Goal: Task Accomplishment & Management: Contribute content

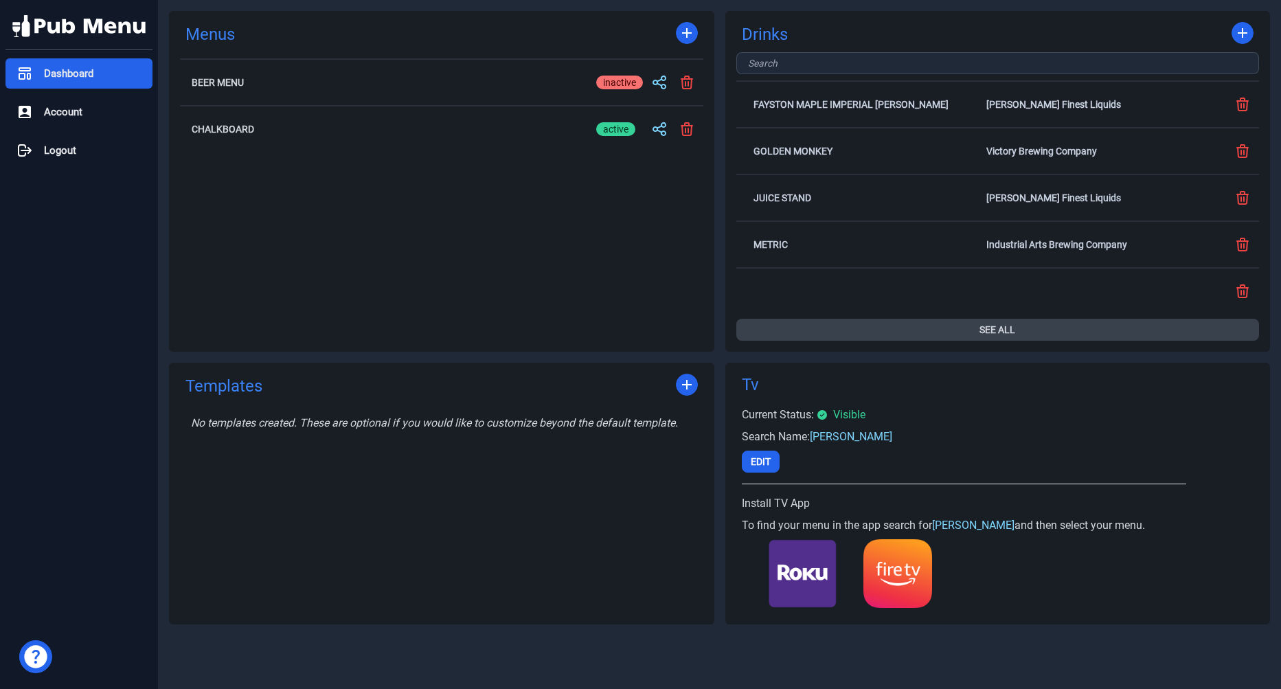
click at [992, 319] on button "See All" at bounding box center [997, 330] width 523 height 22
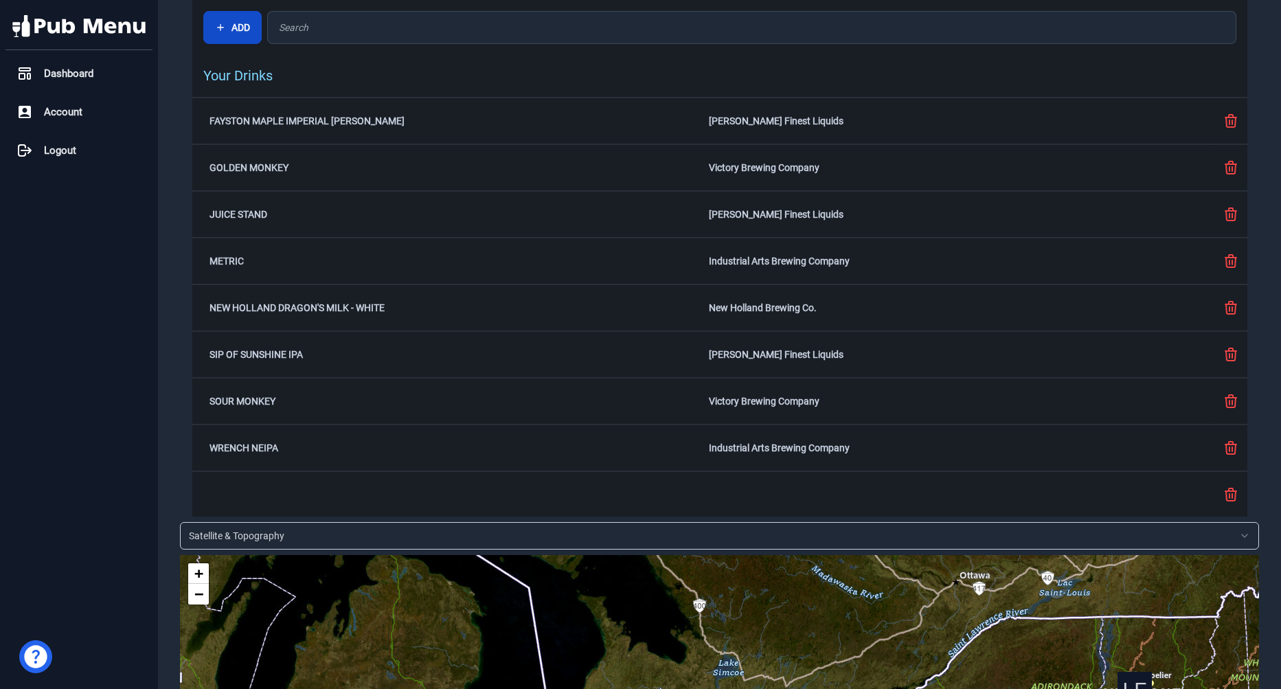
click at [228, 39] on button "Add" at bounding box center [232, 27] width 58 height 33
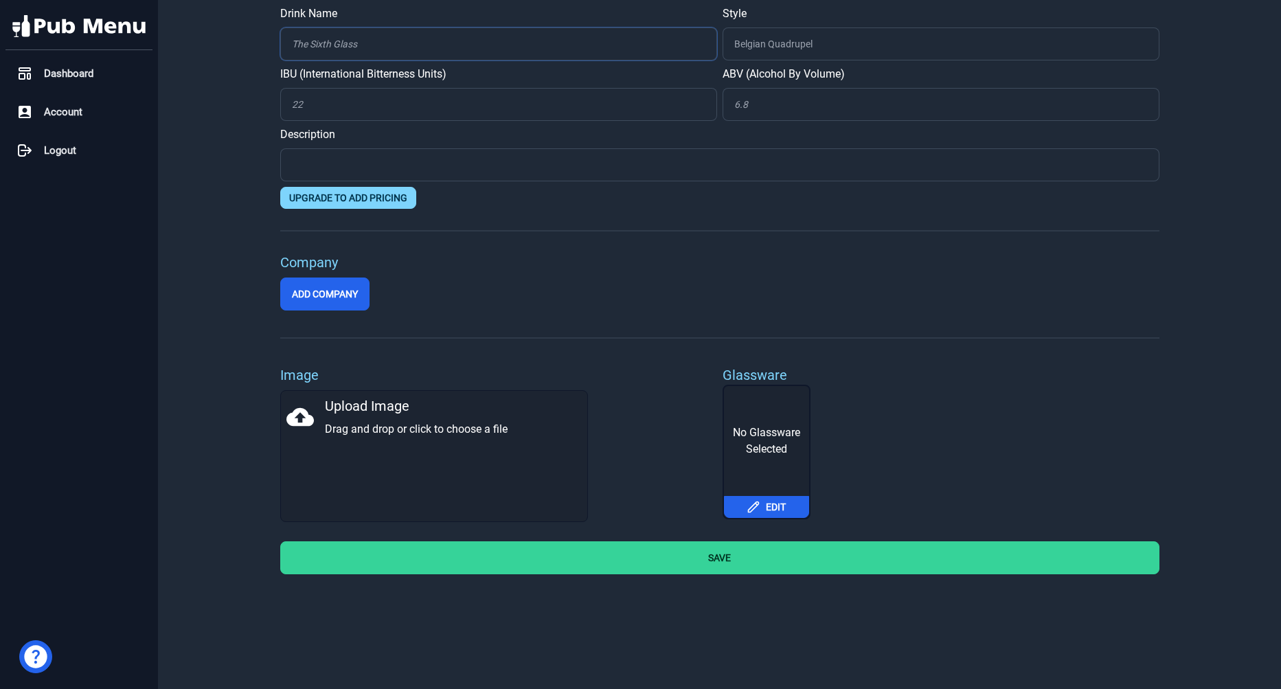
click at [392, 36] on input "Drink Name" at bounding box center [498, 43] width 437 height 33
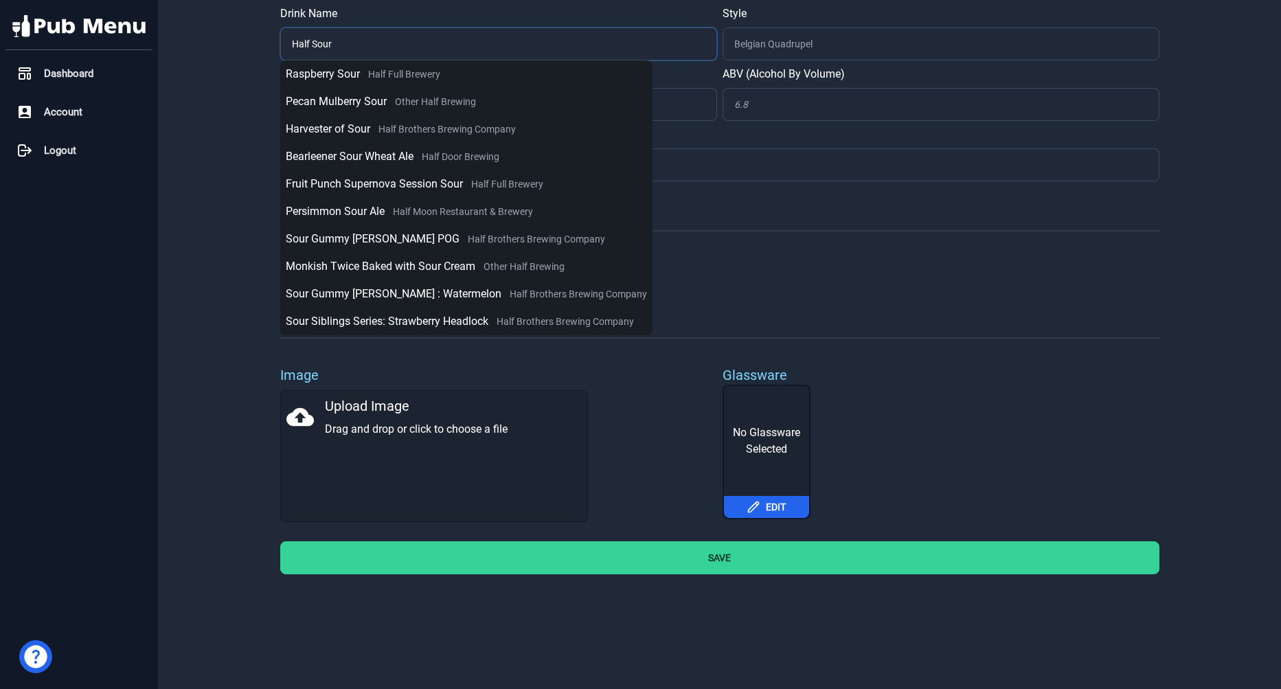
type input "Half Sour"
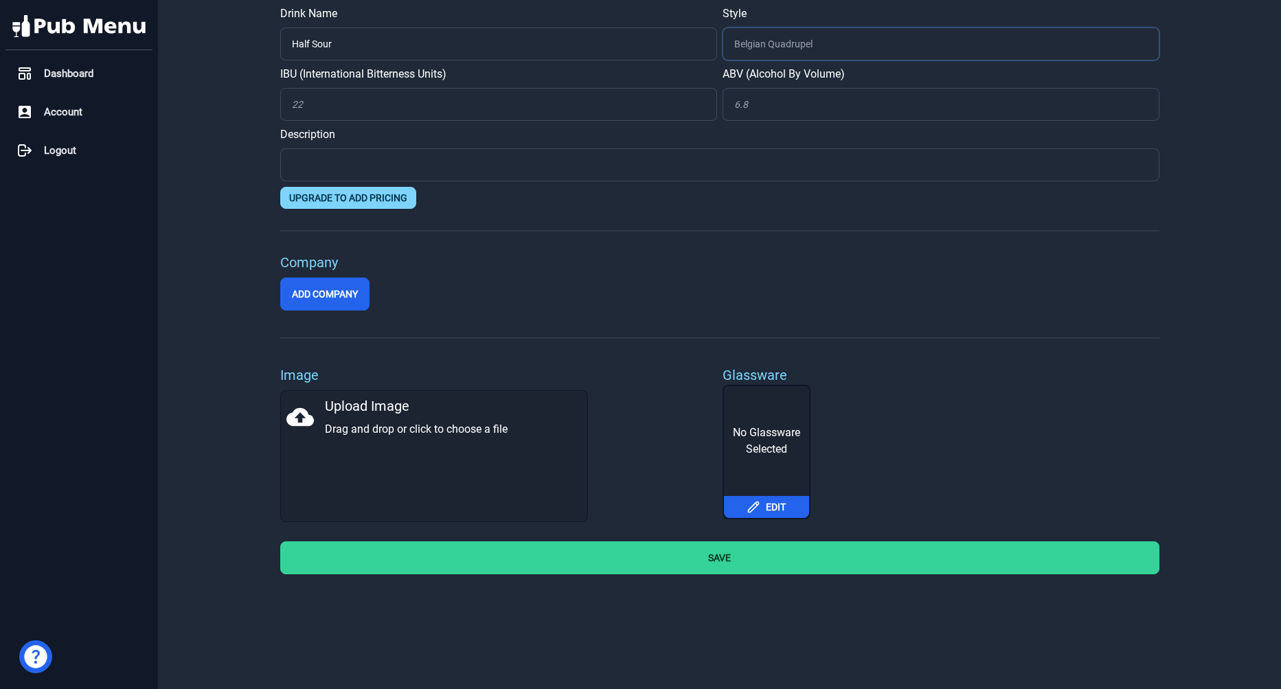
click at [831, 42] on input "Style" at bounding box center [941, 43] width 437 height 33
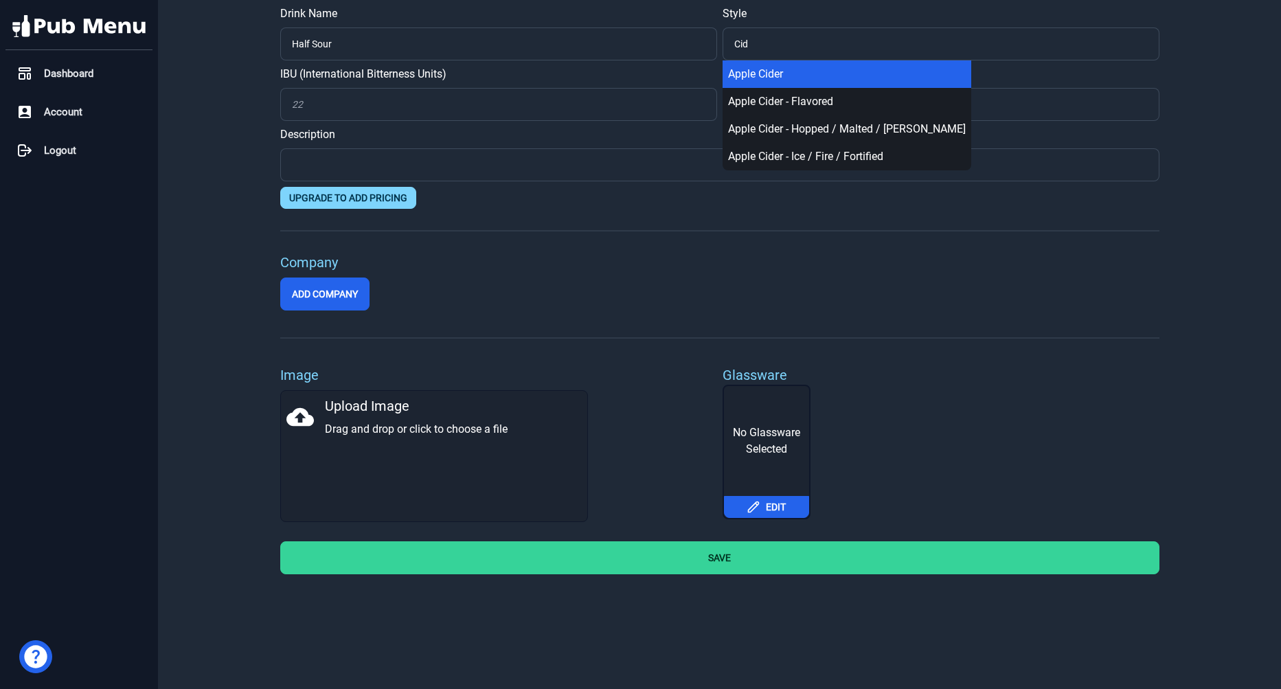
click at [820, 73] on div "Apple Cider" at bounding box center [847, 74] width 238 height 16
type input "Apple Cider"
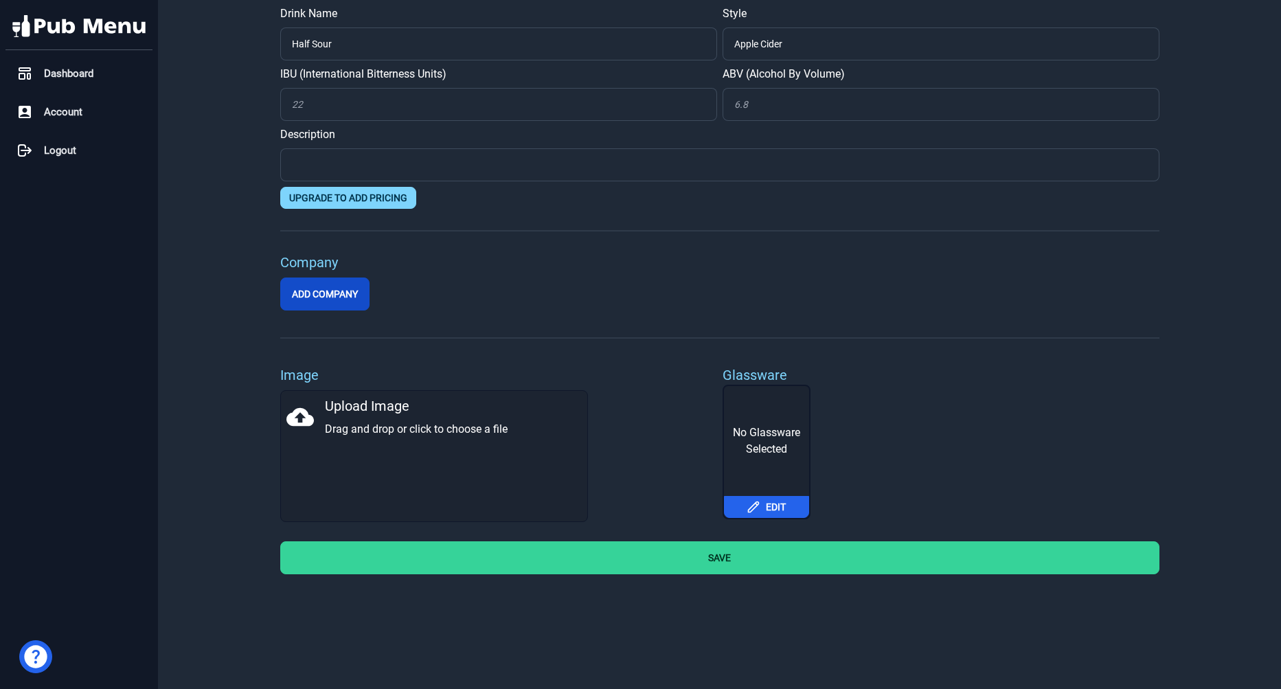
click at [332, 293] on button "Add Company" at bounding box center [324, 294] width 89 height 33
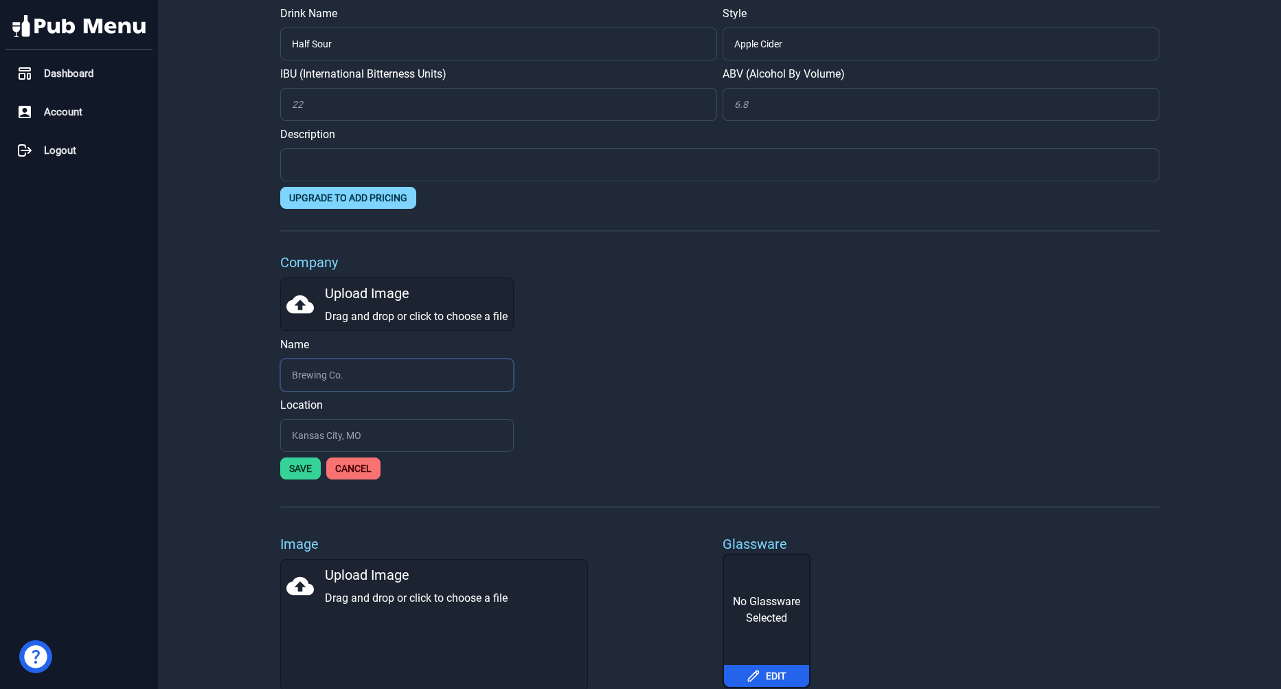
click at [321, 382] on input "text" at bounding box center [397, 375] width 234 height 33
type input "[GEOGRAPHIC_DATA]"
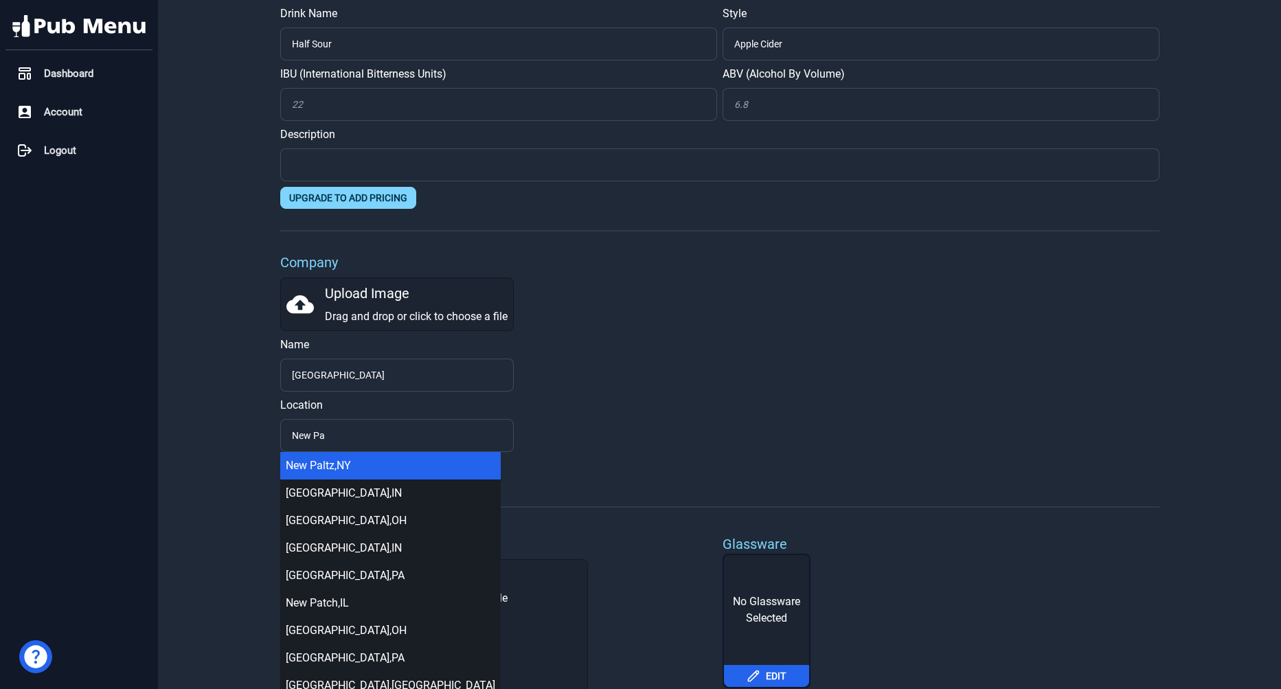
click at [323, 466] on div "[GEOGRAPHIC_DATA] , [GEOGRAPHIC_DATA]" at bounding box center [391, 466] width 210 height 16
type input "[GEOGRAPHIC_DATA], [GEOGRAPHIC_DATA]"
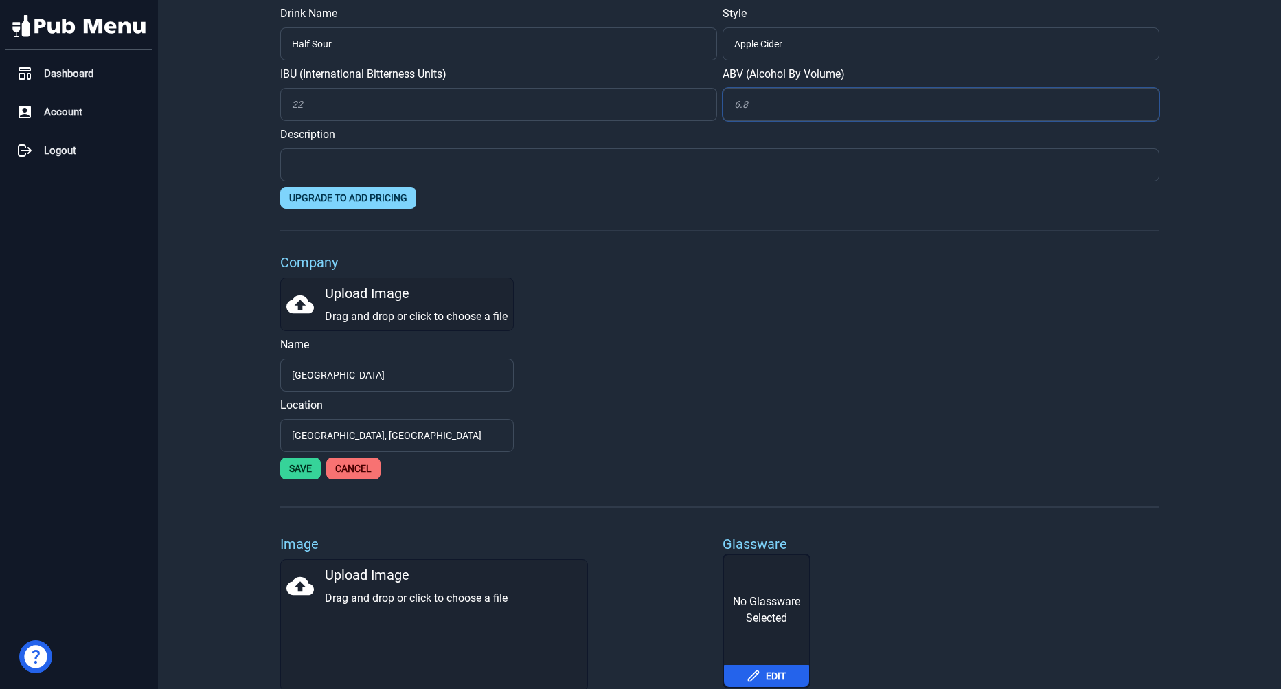
click at [765, 114] on input "ABV (Alcohol By Volume)" at bounding box center [941, 104] width 437 height 33
type input "5.8"
paste input "The same delicious cider found in our glass bottles in a can for your more casu…"
type input "The same delicious cider found in our glass bottles in a can for your more casu…"
click at [306, 307] on icon at bounding box center [299, 304] width 27 height 19
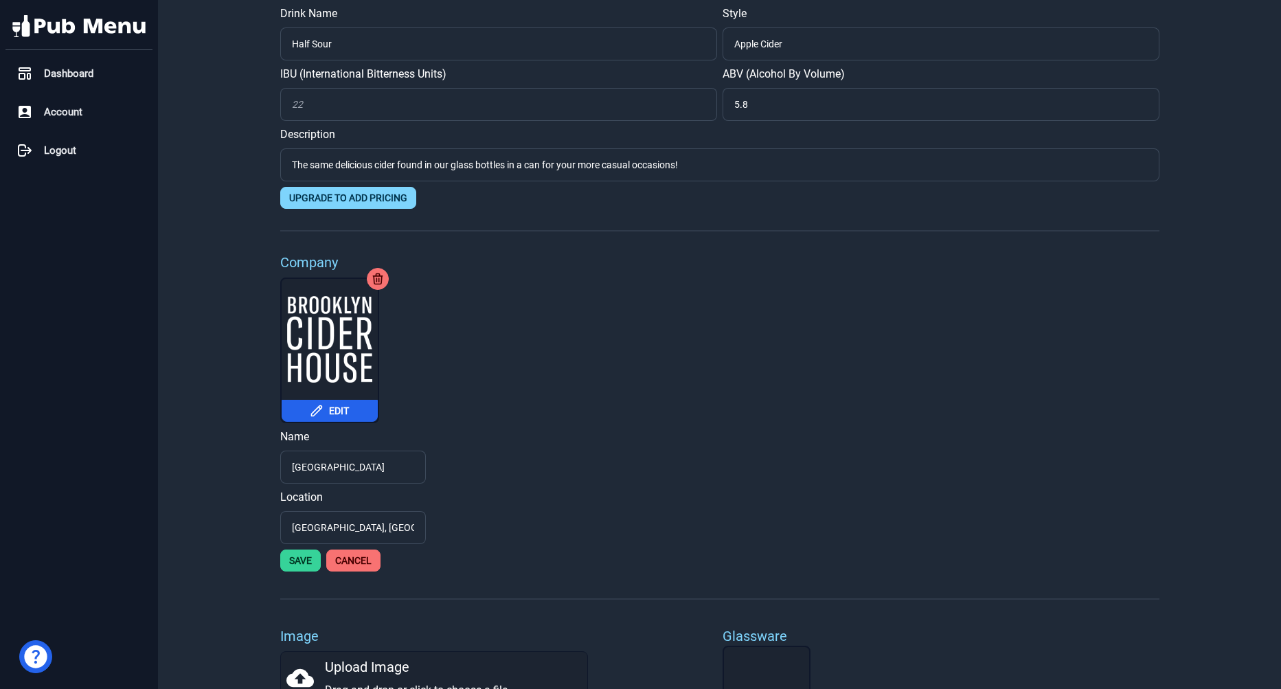
scroll to position [152, 0]
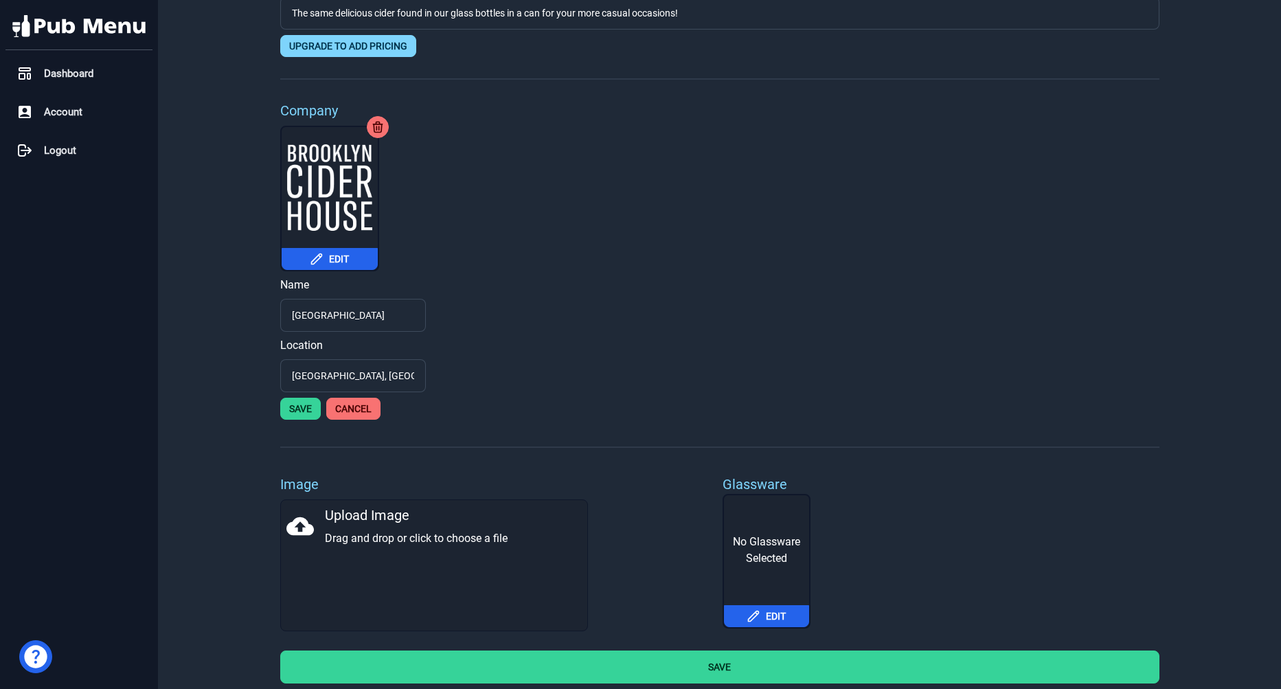
click at [724, 679] on button "Save" at bounding box center [719, 667] width 879 height 33
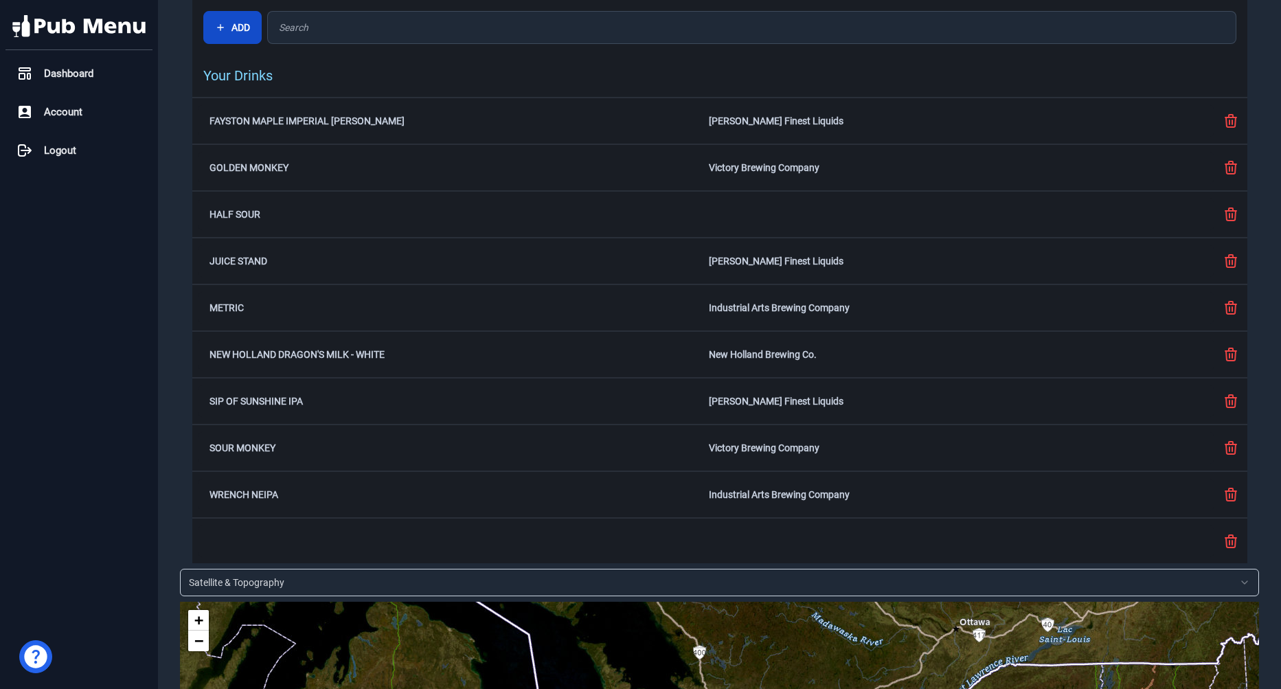
click at [242, 30] on button "Add" at bounding box center [232, 27] width 58 height 33
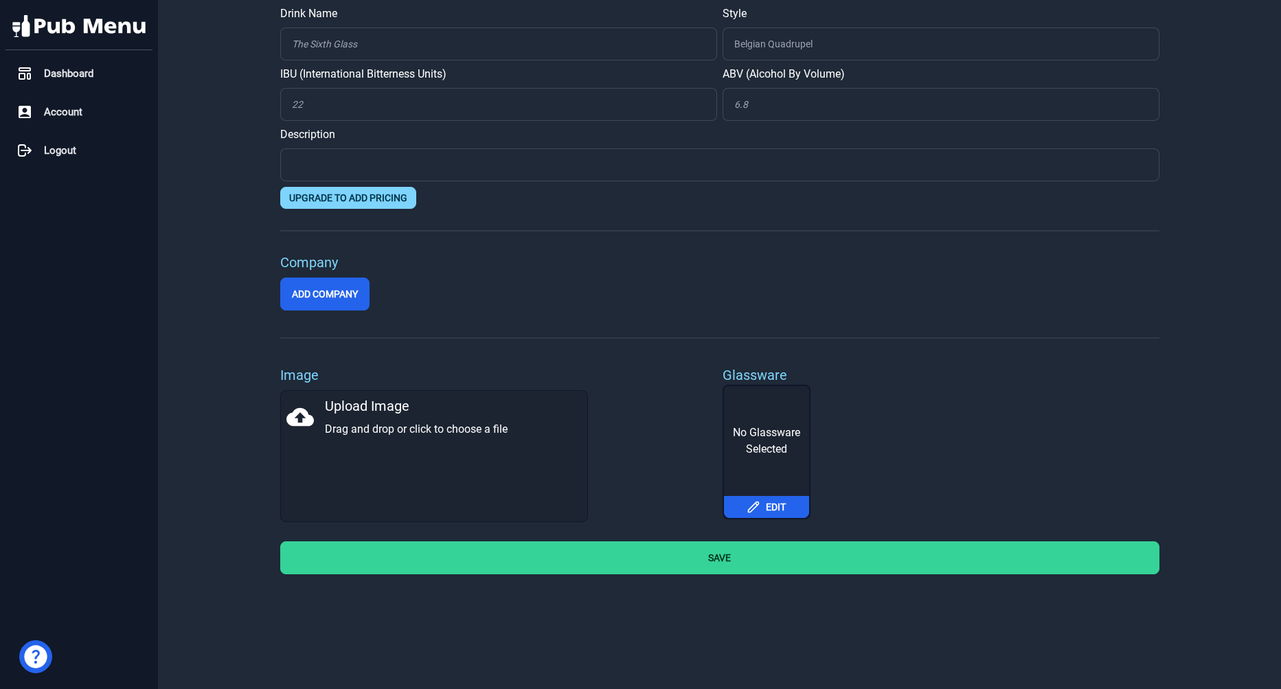
click at [1280, 150] on div "Drink Name Style IBU (International Bitterness Units) ABV (Alcohol By Volume) D…" at bounding box center [719, 344] width 1123 height 689
click at [626, 49] on input "Drink Name" at bounding box center [498, 43] width 437 height 33
paste input "Kinda Dry"
type input "Kinda Dry"
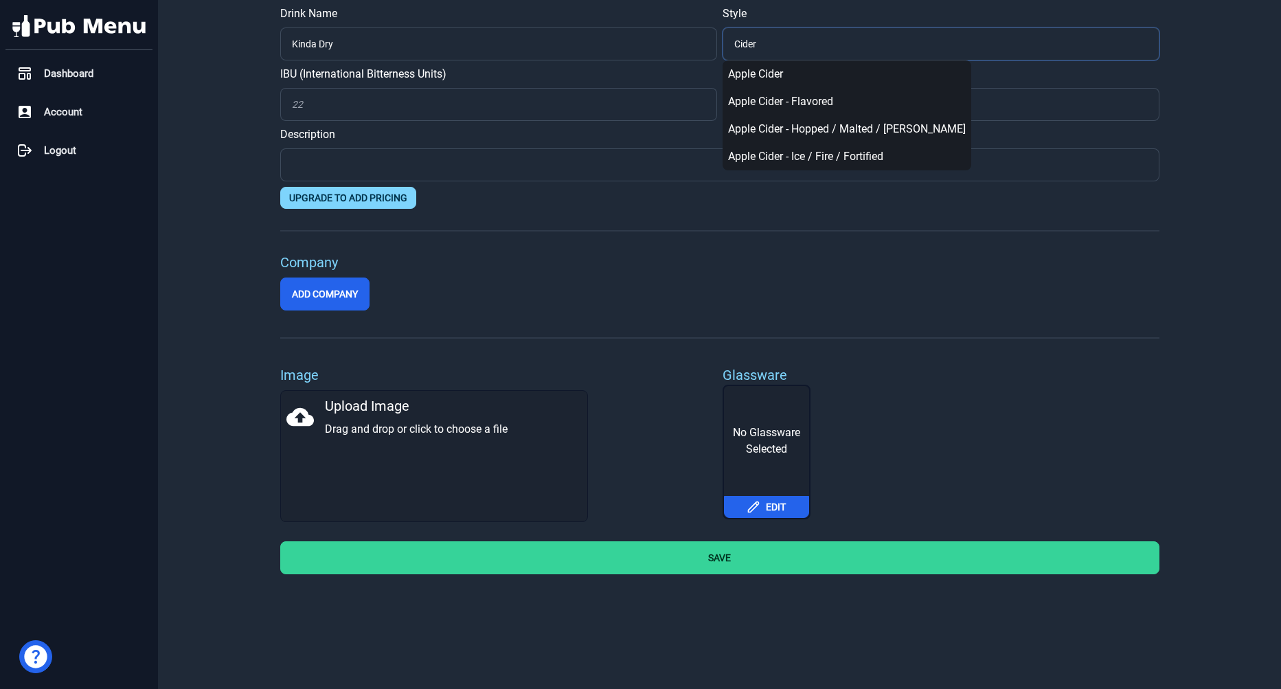
type input "Cider"
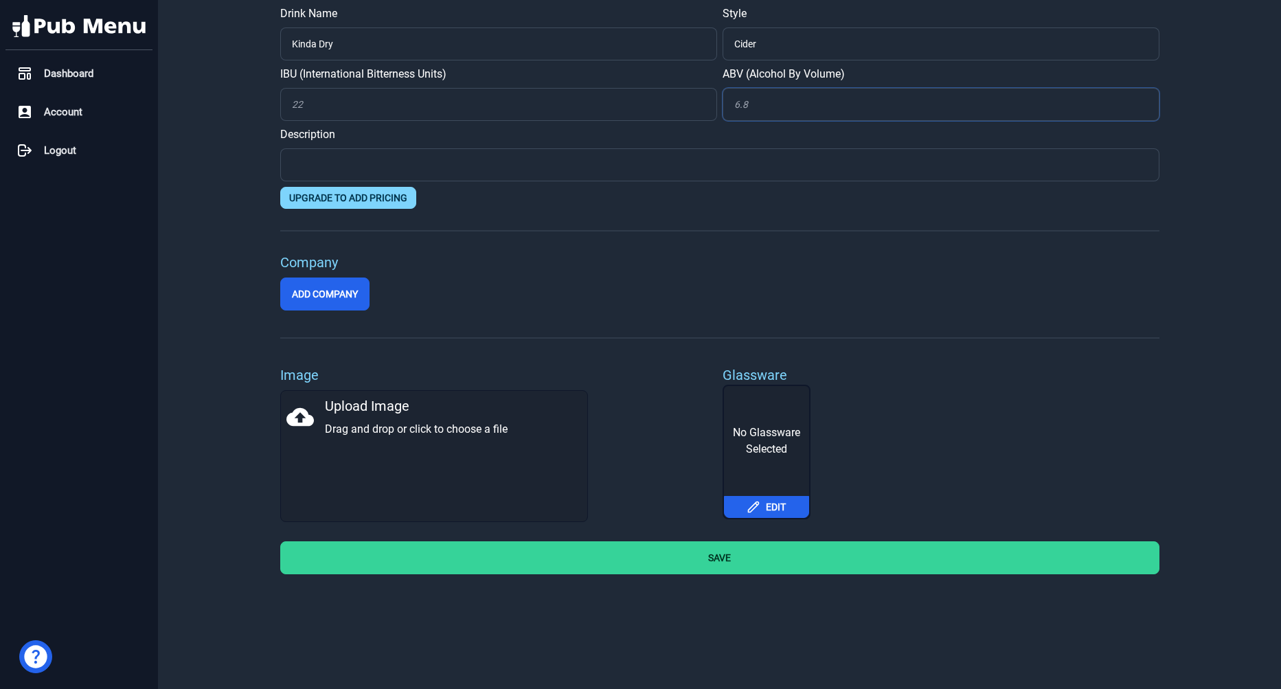
click at [753, 107] on input "ABV (Alcohol By Volume)" at bounding box center [941, 104] width 437 height 33
type input "5.5"
click at [341, 289] on button "Add Company" at bounding box center [324, 294] width 89 height 33
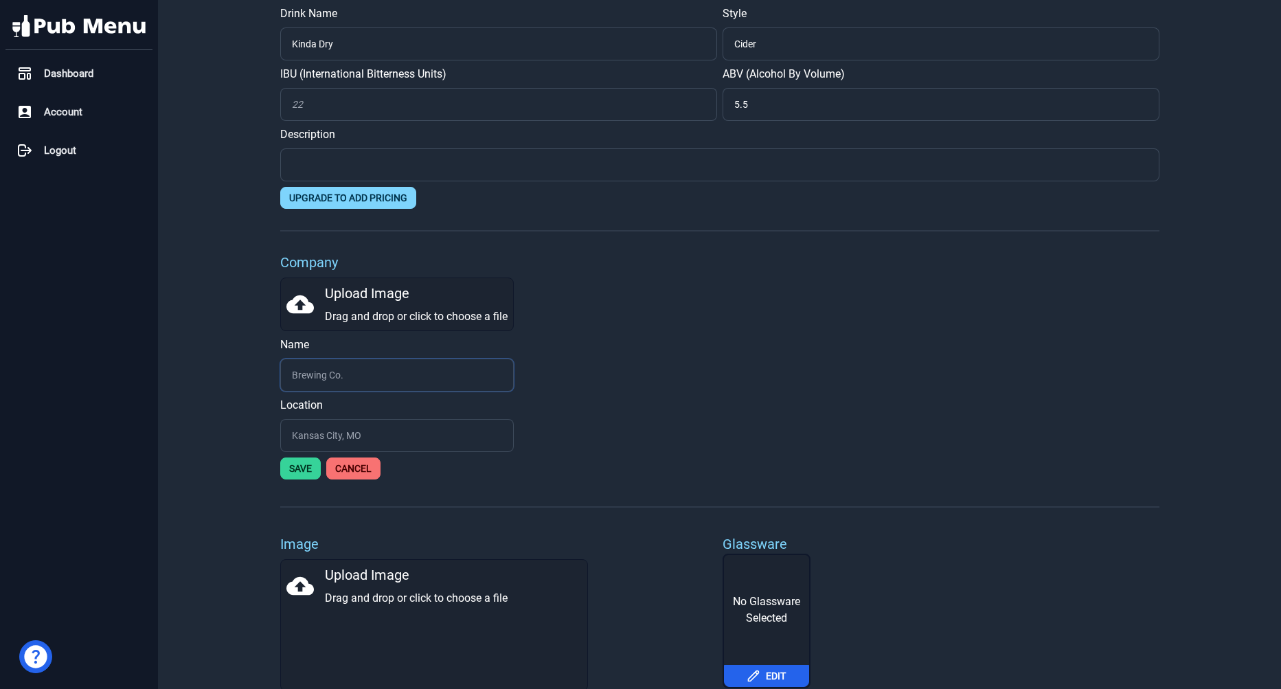
click at [308, 372] on input "text" at bounding box center [397, 375] width 234 height 33
type input "[GEOGRAPHIC_DATA]"
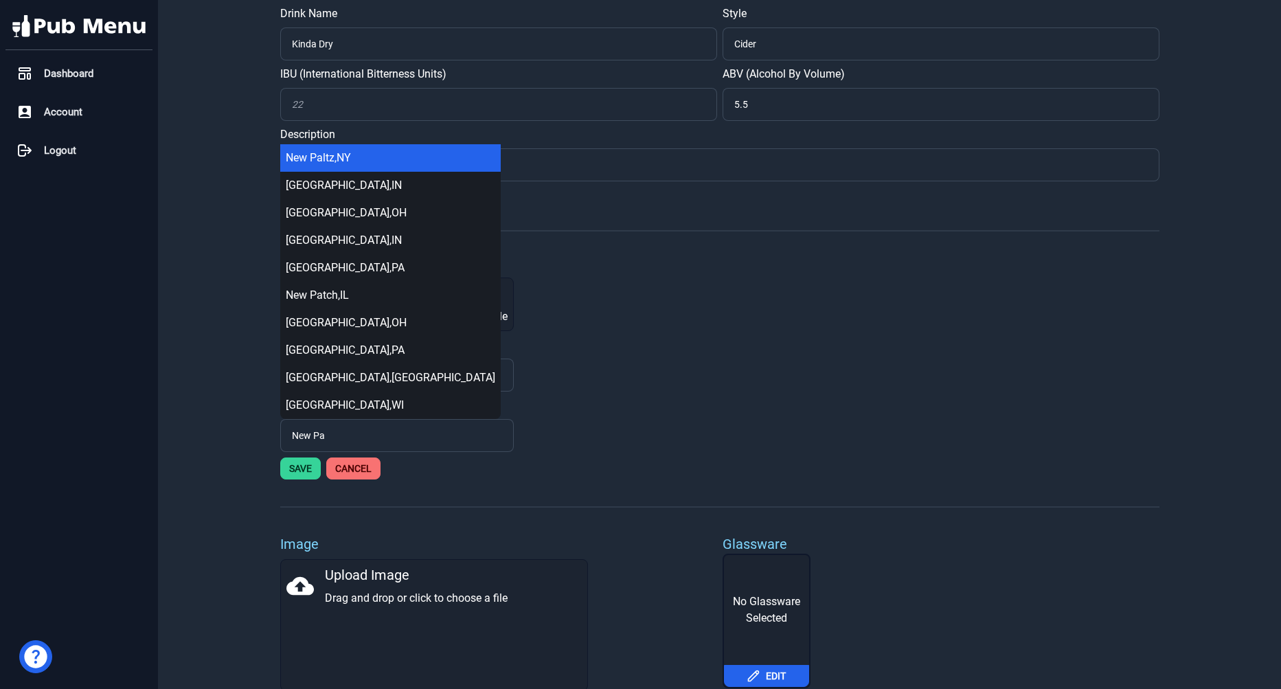
click at [326, 153] on div "[GEOGRAPHIC_DATA] , [GEOGRAPHIC_DATA]" at bounding box center [391, 158] width 210 height 16
type input "[GEOGRAPHIC_DATA], [GEOGRAPHIC_DATA]"
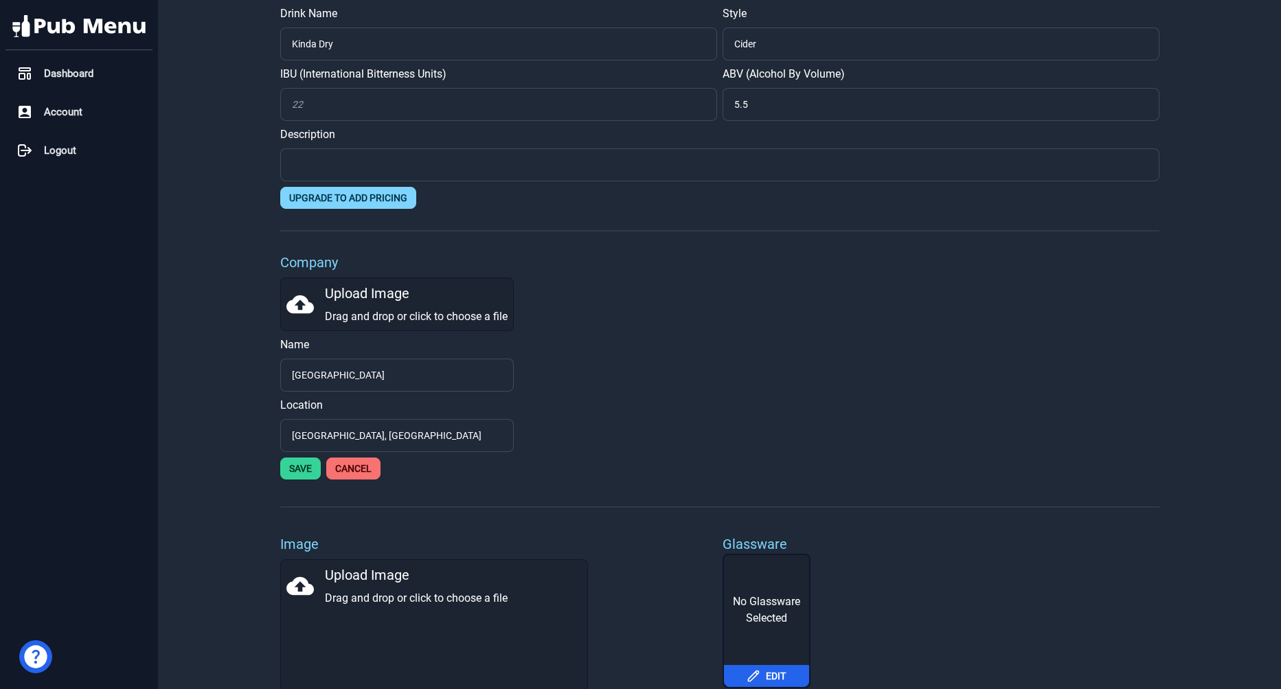
click at [300, 301] on icon at bounding box center [299, 304] width 27 height 27
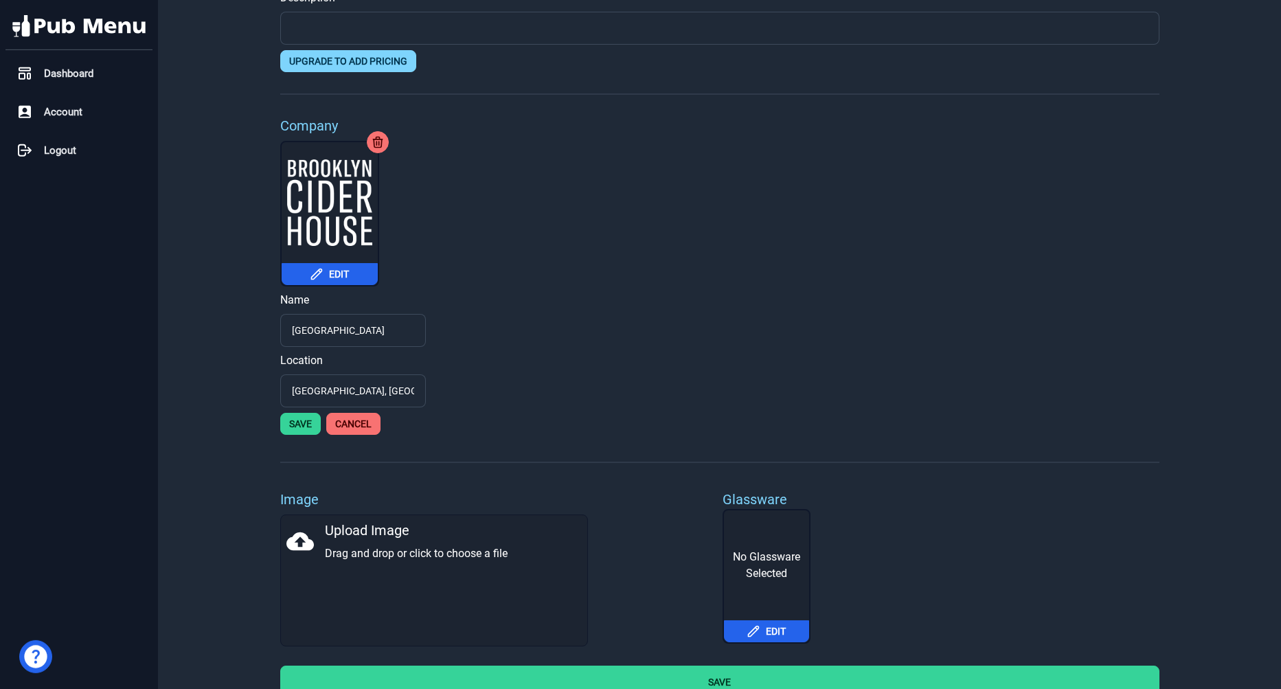
scroll to position [152, 0]
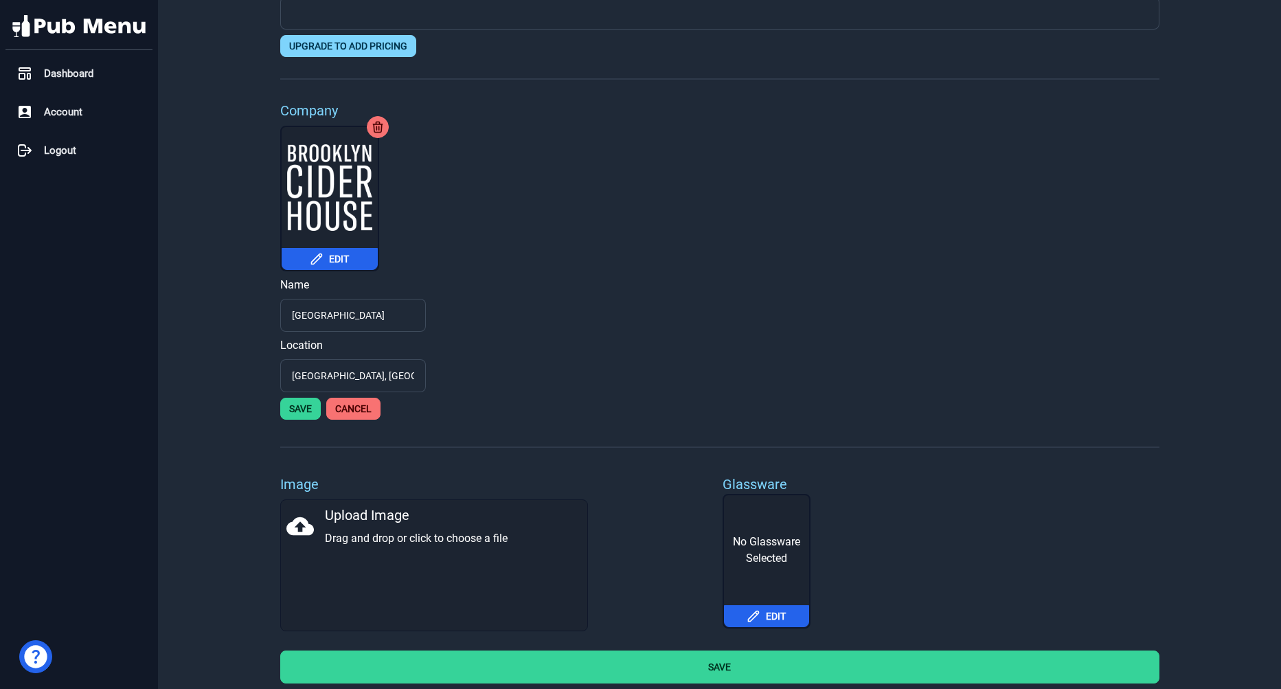
click at [982, 679] on button "Save" at bounding box center [719, 667] width 879 height 33
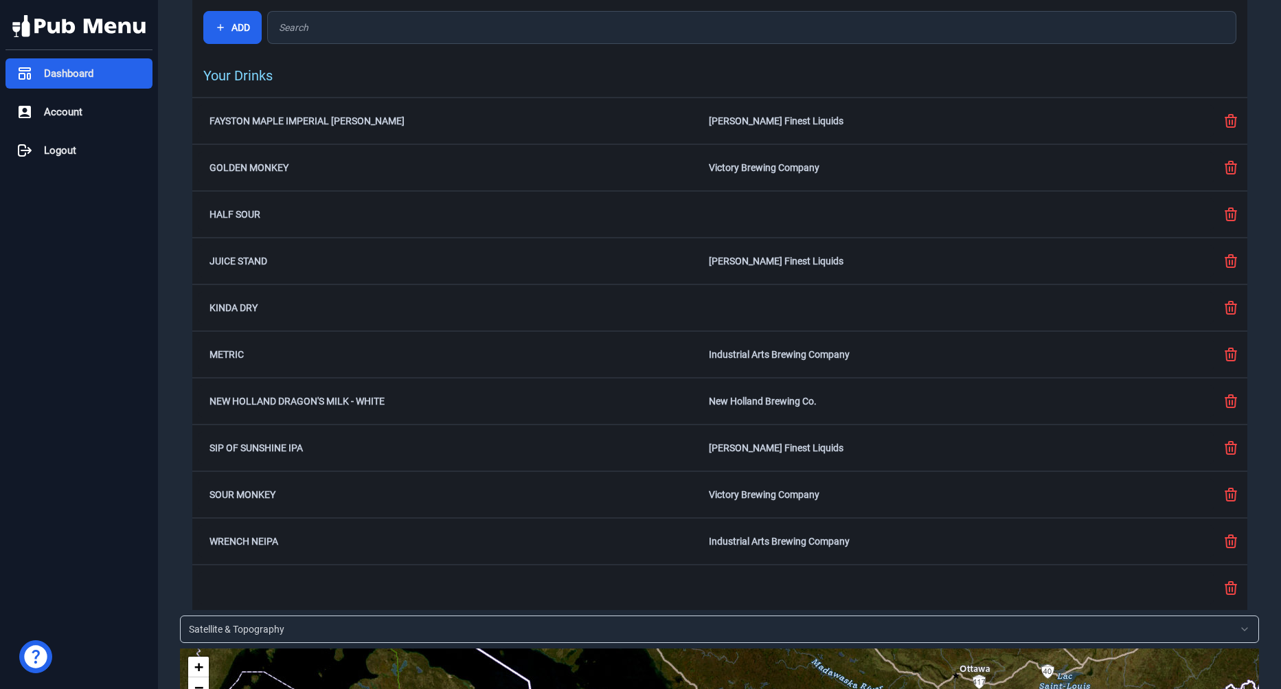
click at [63, 84] on div "Dashboard" at bounding box center [78, 73] width 147 height 30
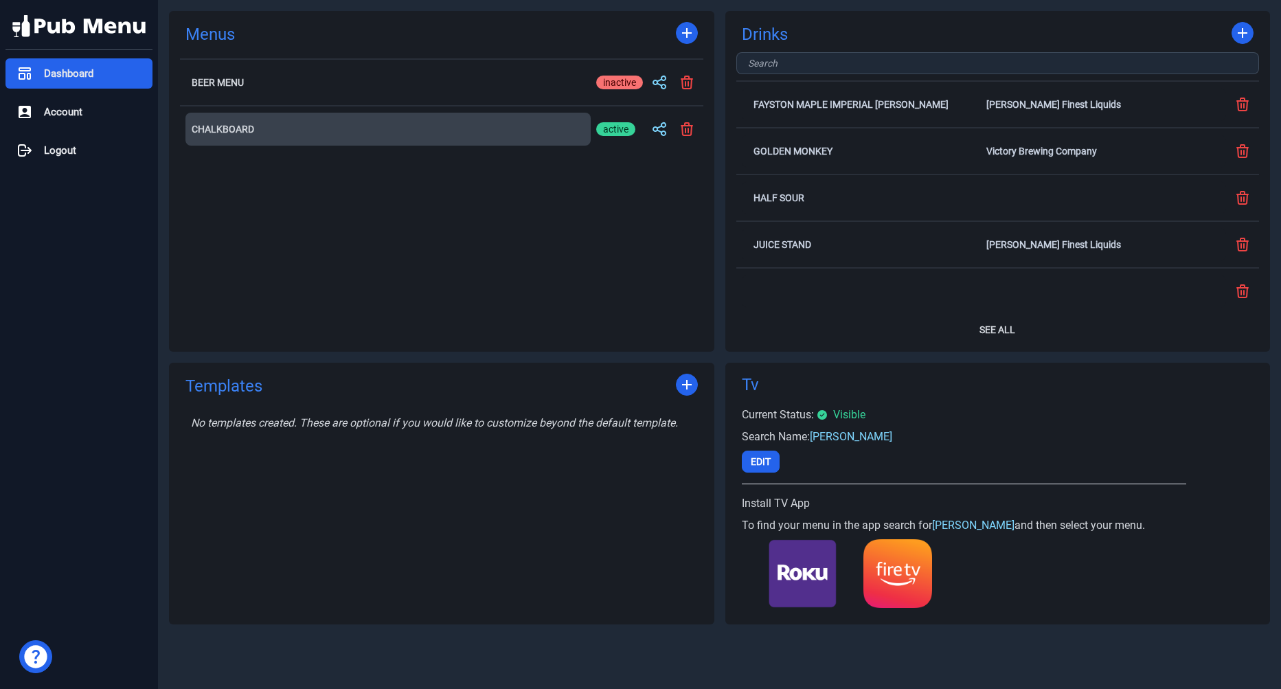
click at [219, 120] on button "Chalkboard" at bounding box center [387, 129] width 405 height 33
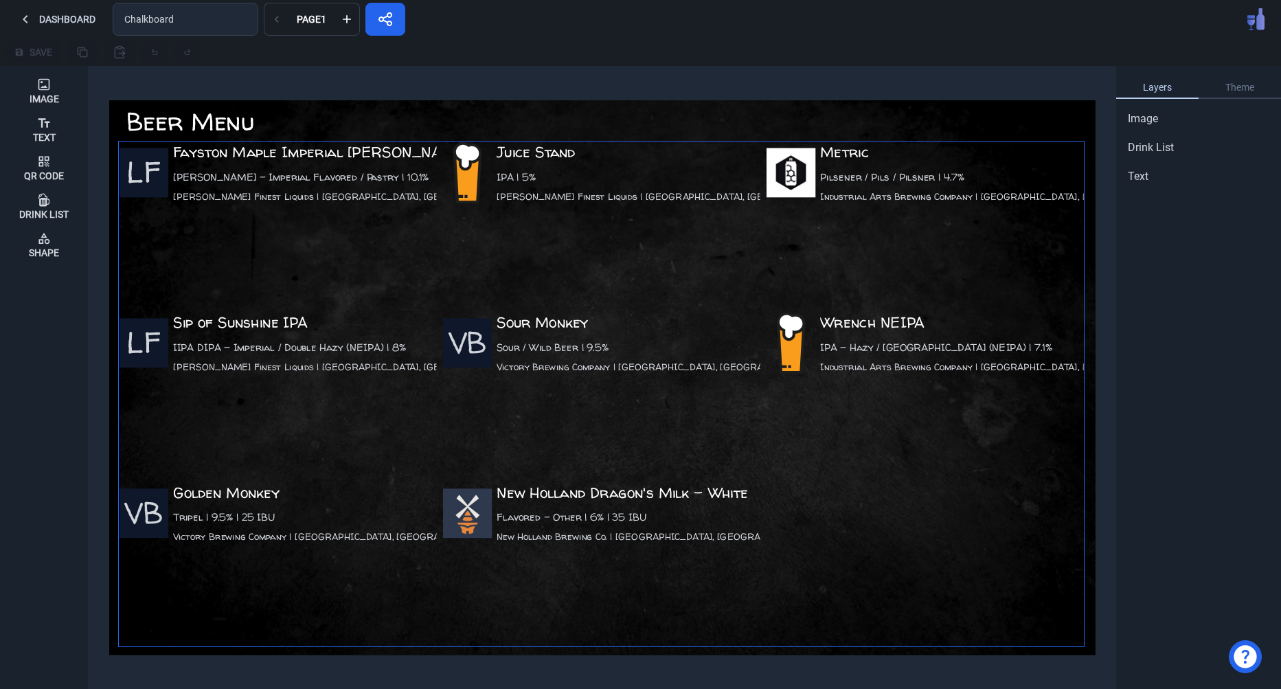
click at [424, 220] on div "LF Fayston Maple Imperial [PERSON_NAME] [PERSON_NAME] - Imperial Flavored / Pas…" at bounding box center [277, 224] width 317 height 164
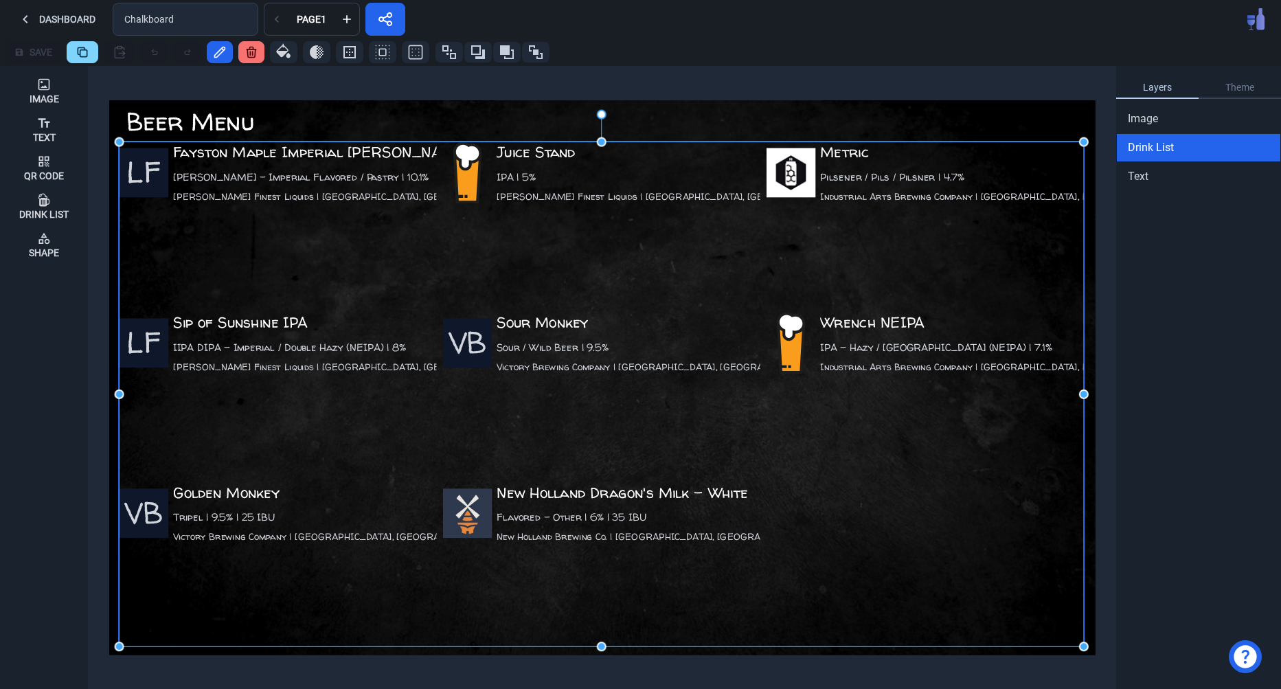
click at [424, 220] on div "LF Fayston Maple Imperial [PERSON_NAME] [PERSON_NAME] - Imperial Flavored / Pas…" at bounding box center [277, 224] width 317 height 164
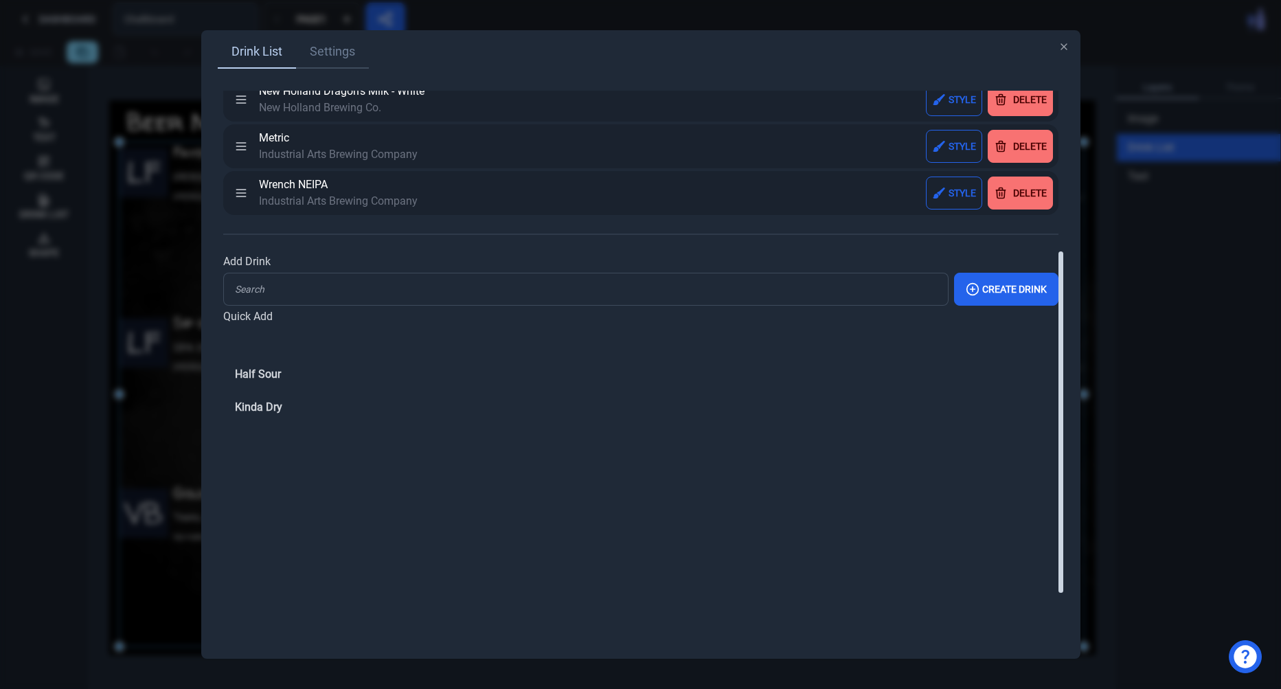
scroll to position [258, 0]
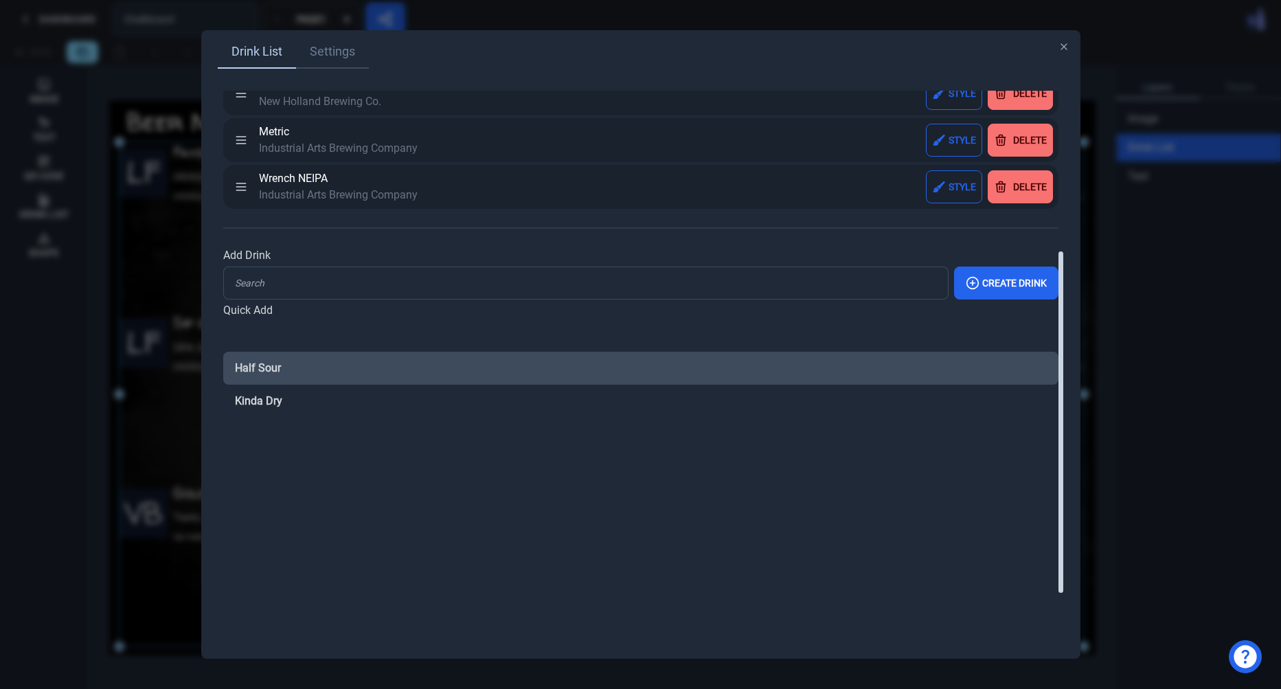
click at [332, 360] on button "Half Sour" at bounding box center [640, 368] width 835 height 33
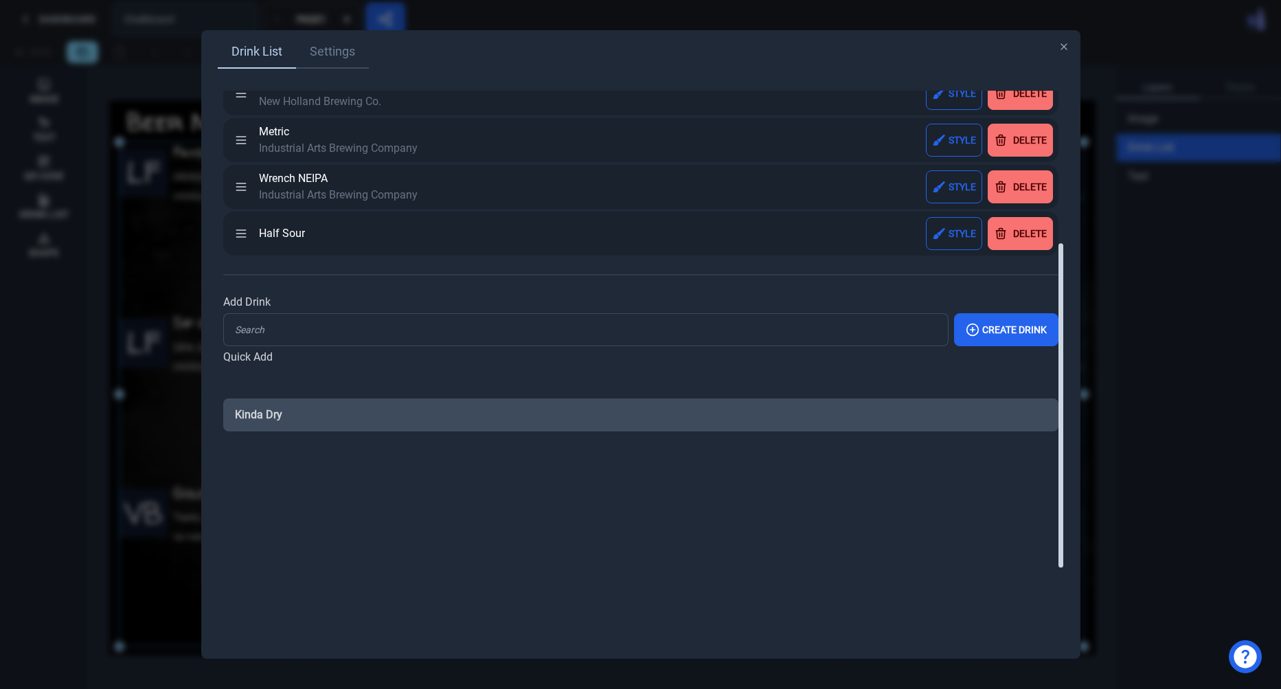
click at [303, 427] on button "Kinda Dry" at bounding box center [640, 414] width 835 height 33
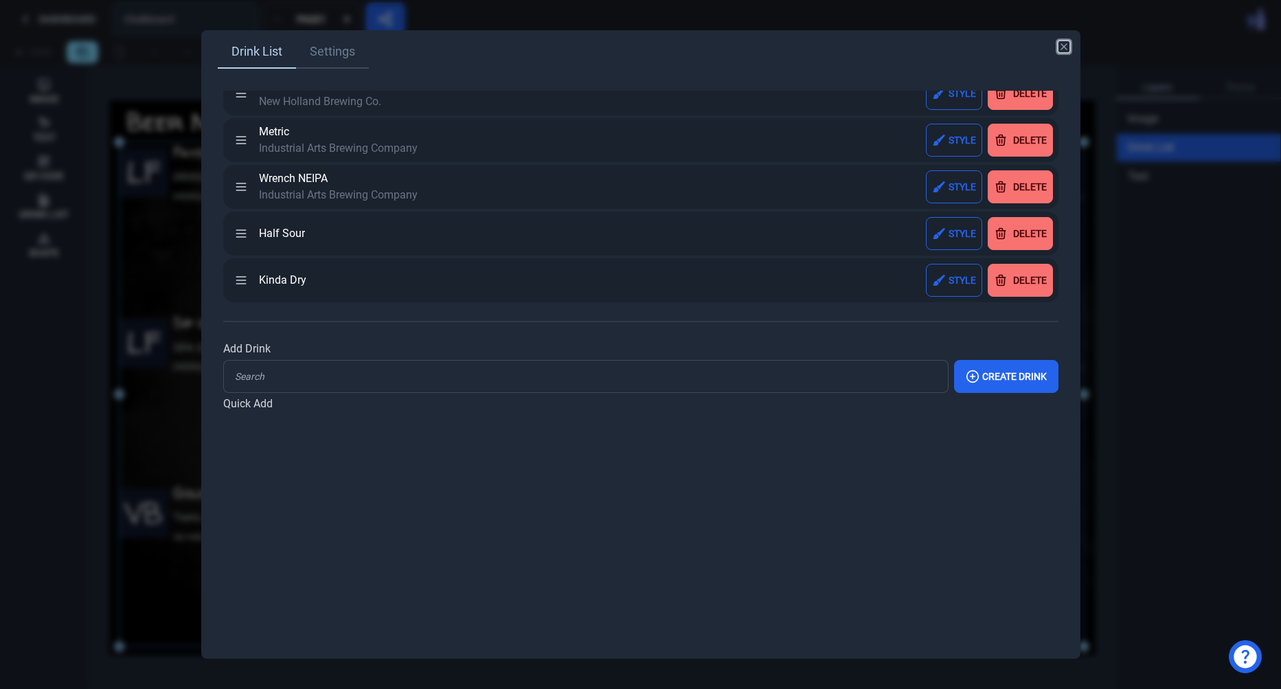
click at [1070, 46] on div "Drink List Settings Fayston Maple Imperial [PERSON_NAME] [PERSON_NAME] Finest L…" at bounding box center [640, 344] width 879 height 628
click at [1065, 47] on icon "button" at bounding box center [1064, 46] width 11 height 11
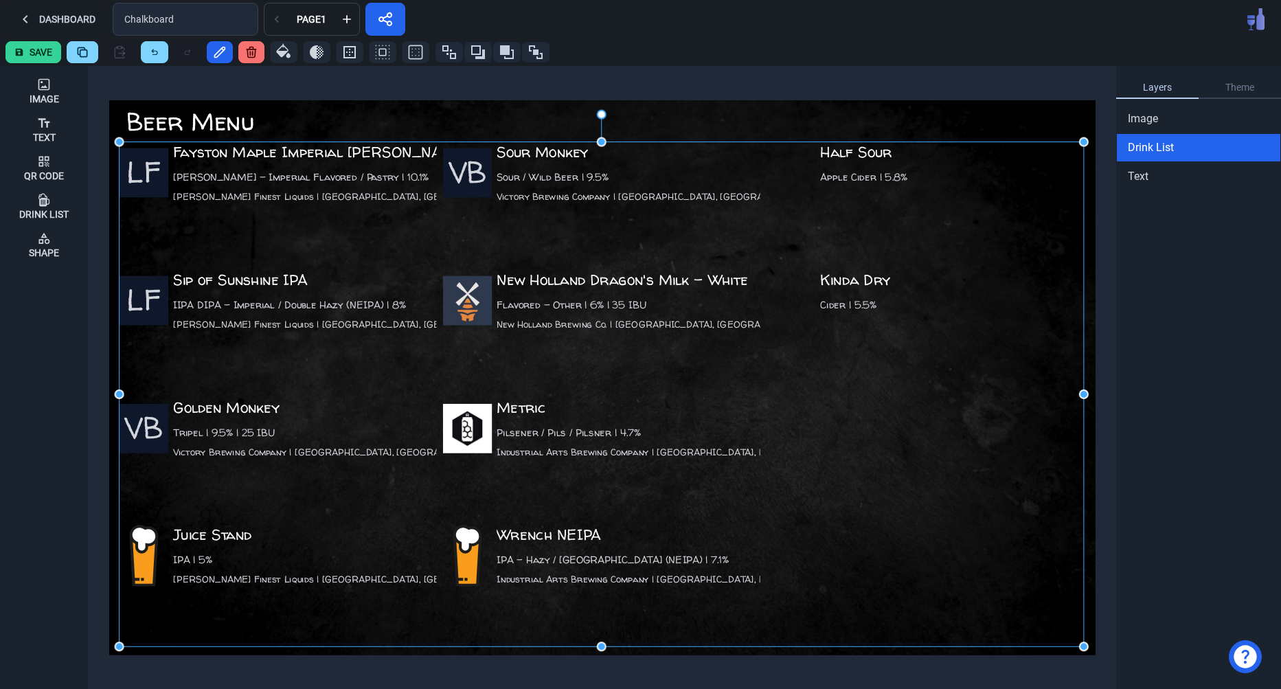
click at [949, 36] on div "Dashboard Chalkboard Page 1" at bounding box center [640, 19] width 1281 height 38
click at [27, 48] on button "Save" at bounding box center [33, 52] width 56 height 22
click at [27, 27] on button "Dashboard" at bounding box center [56, 19] width 102 height 33
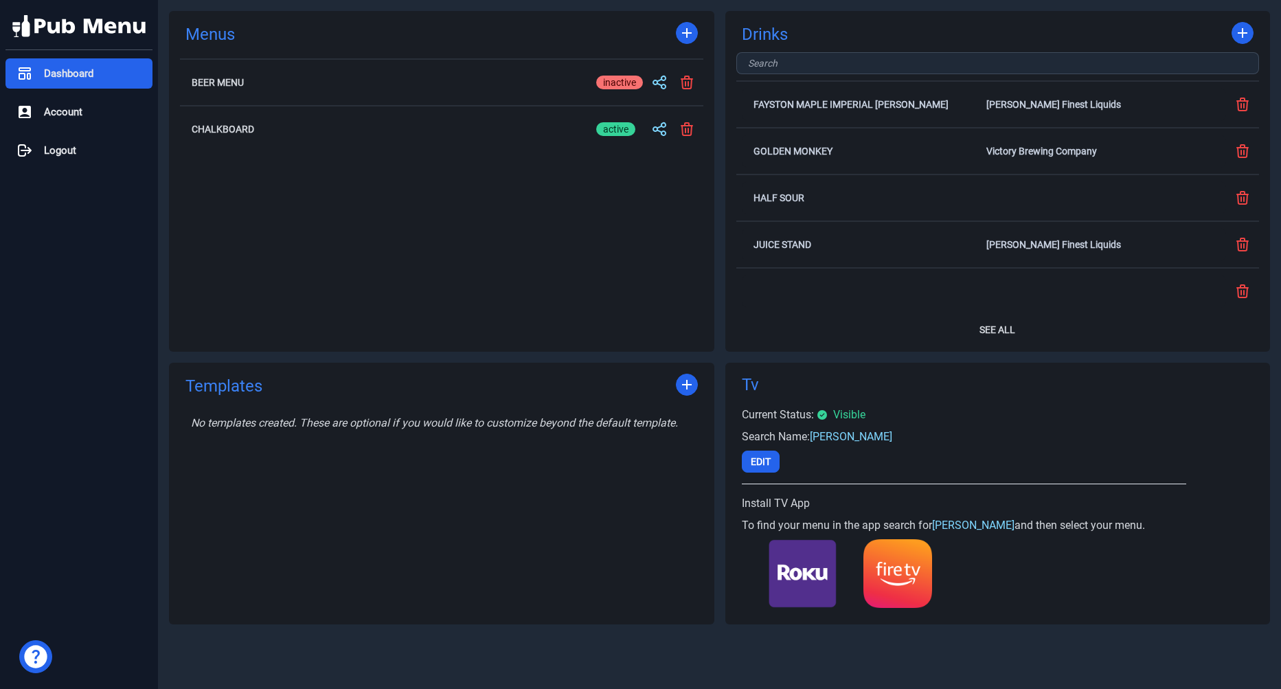
click at [108, 84] on div "Dashboard" at bounding box center [78, 73] width 147 height 30
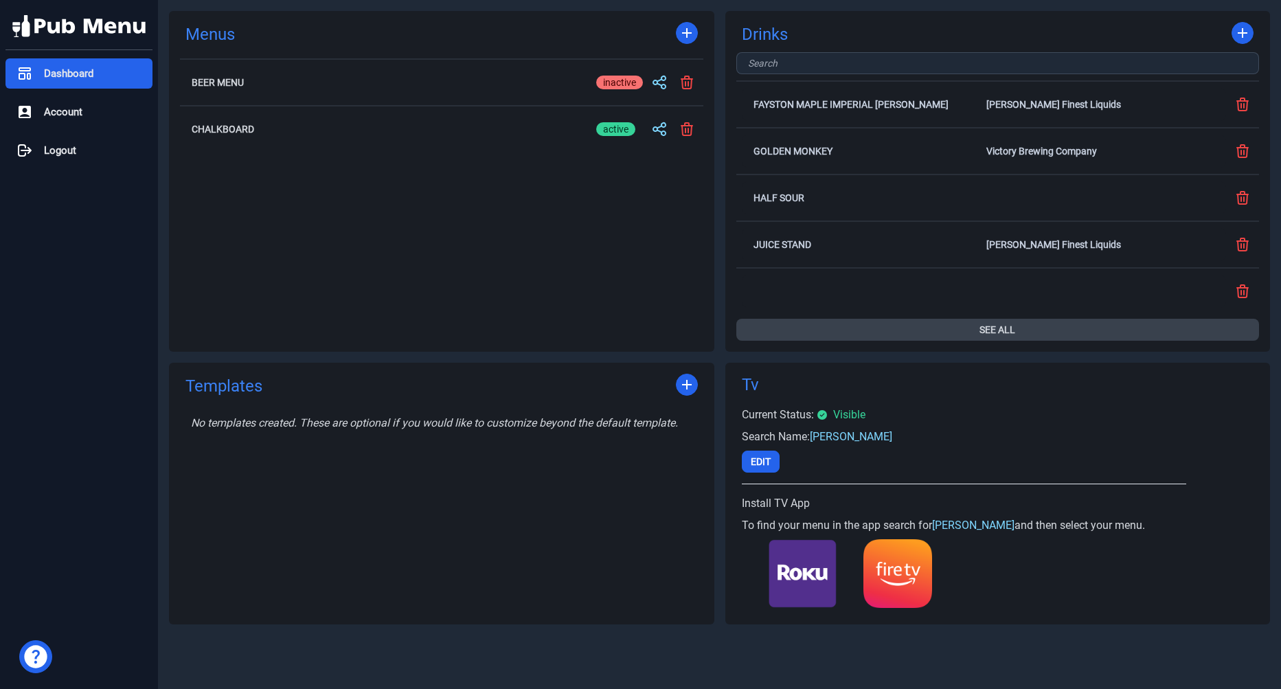
click at [1029, 324] on button "See All" at bounding box center [997, 330] width 523 height 22
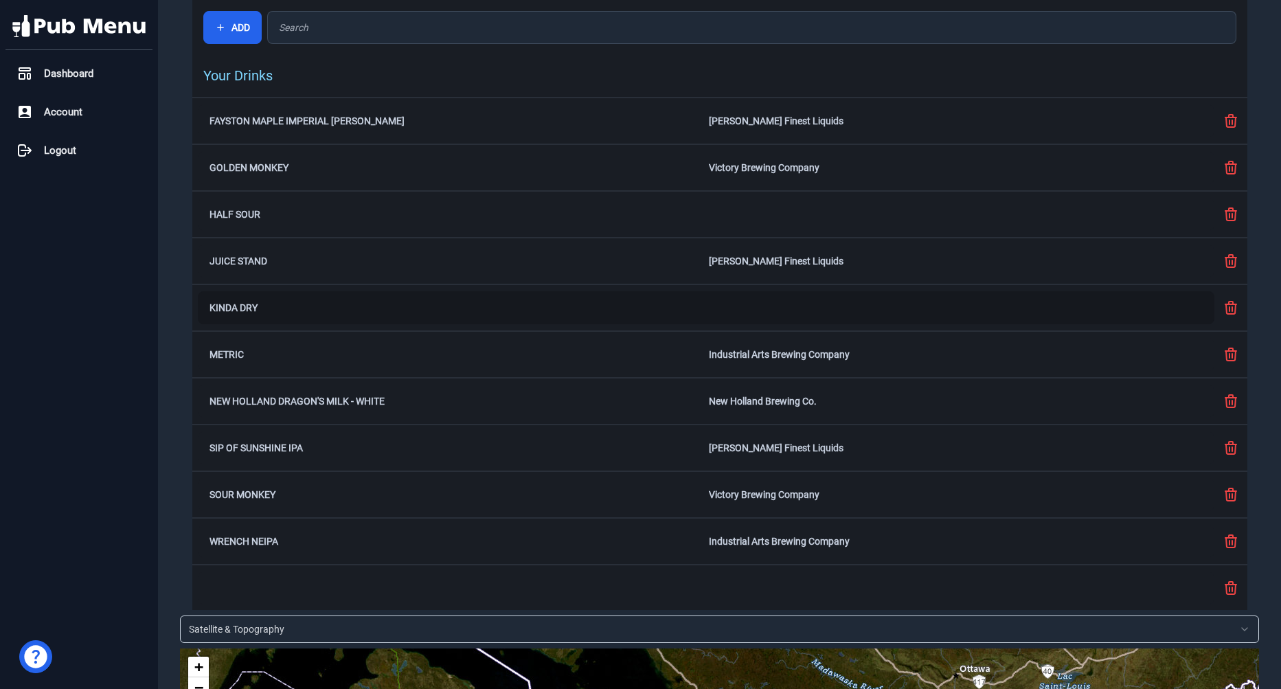
click at [517, 298] on div "Kinda Dry" at bounding box center [706, 307] width 1017 height 33
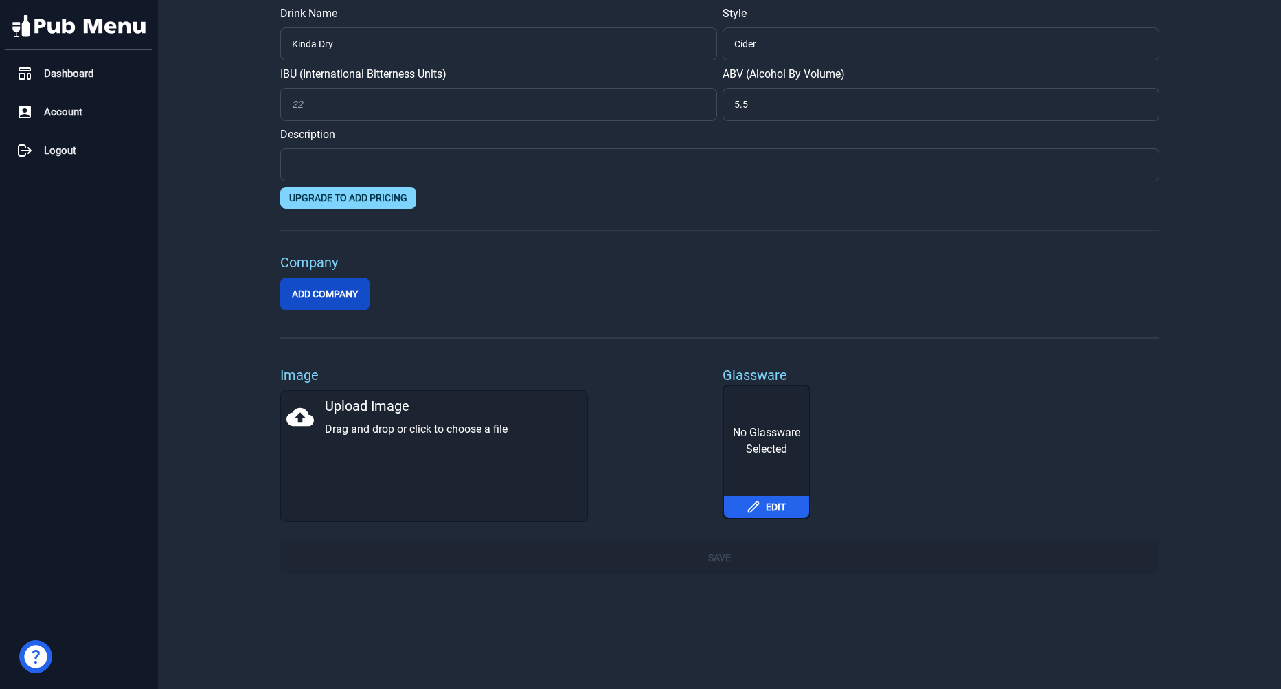
click at [319, 289] on button "Add Company" at bounding box center [324, 294] width 89 height 33
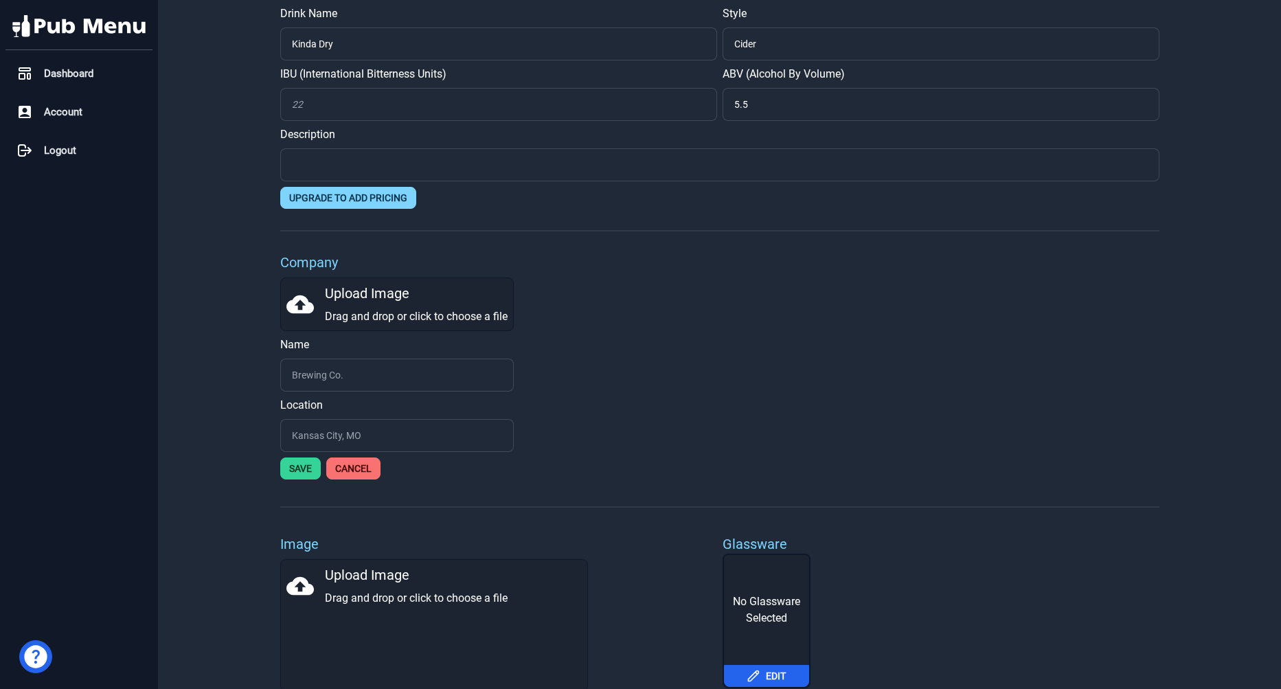
click at [304, 313] on icon at bounding box center [299, 304] width 27 height 19
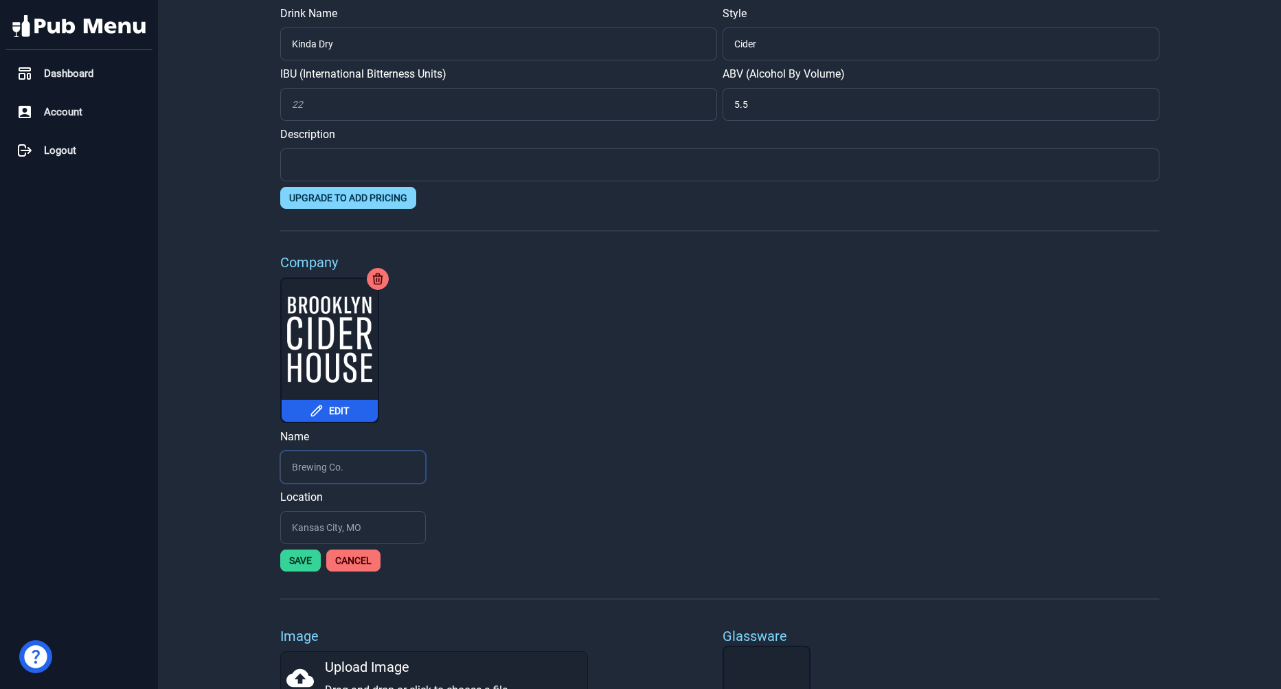
click at [356, 469] on input "text" at bounding box center [353, 467] width 146 height 33
type input "[GEOGRAPHIC_DATA]"
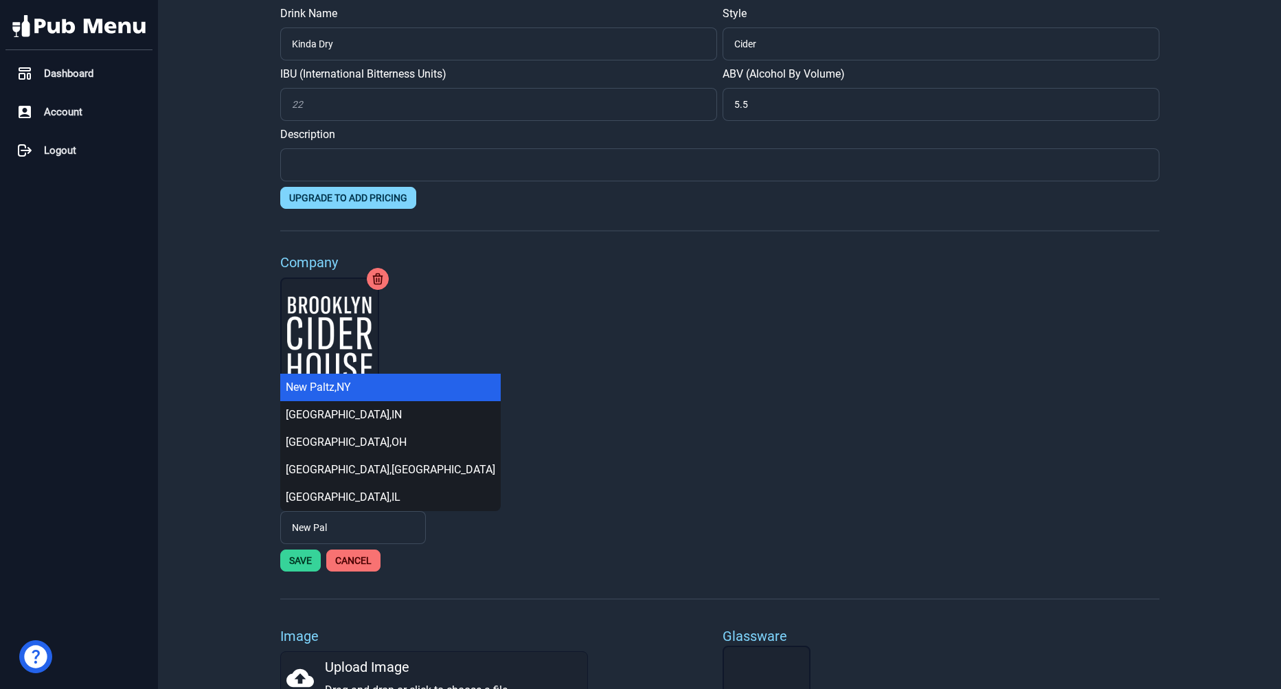
click at [322, 382] on div "[GEOGRAPHIC_DATA] , [GEOGRAPHIC_DATA]" at bounding box center [391, 387] width 210 height 16
type input "[GEOGRAPHIC_DATA], [GEOGRAPHIC_DATA]"
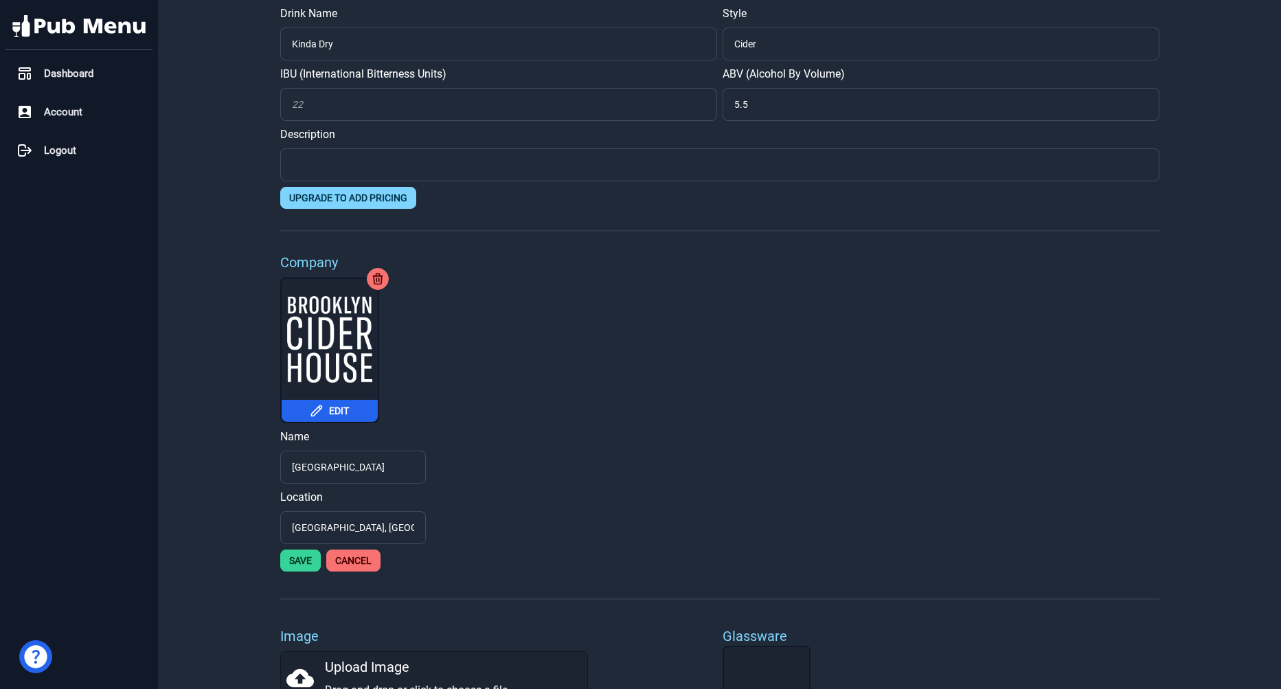
click at [304, 567] on button "Save" at bounding box center [300, 561] width 41 height 22
click at [305, 560] on button "Save" at bounding box center [300, 561] width 41 height 22
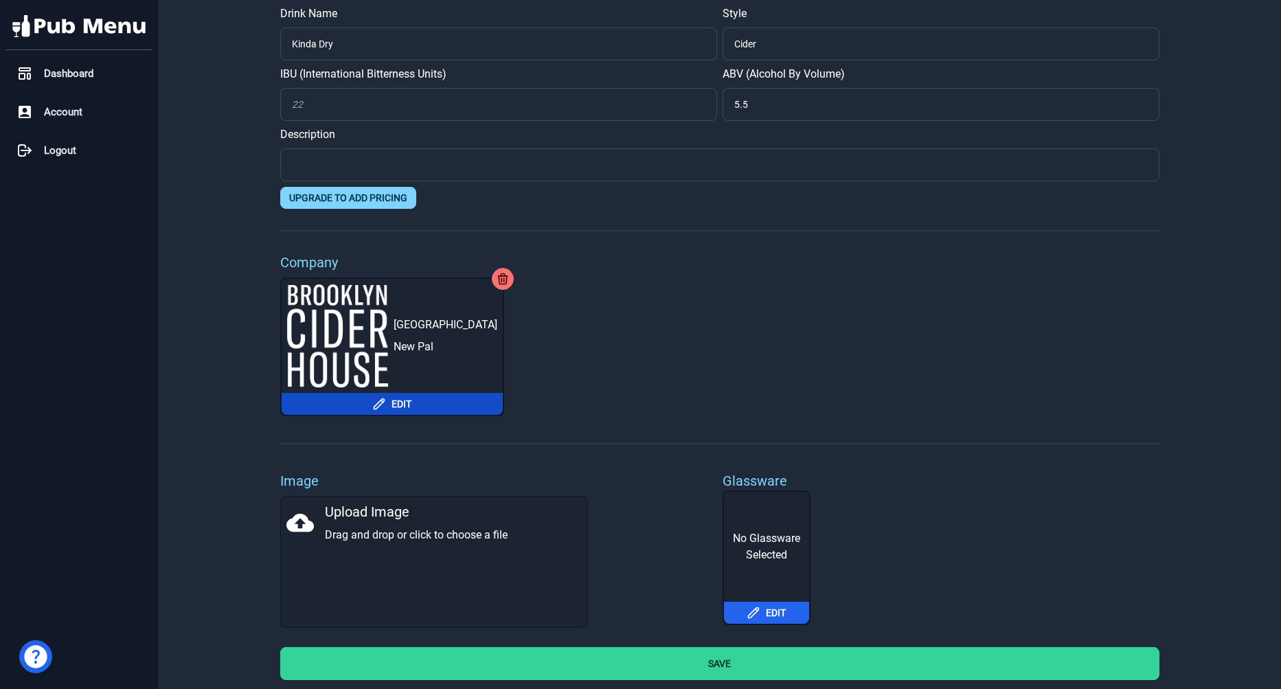
click at [405, 407] on button "Edit" at bounding box center [392, 404] width 221 height 22
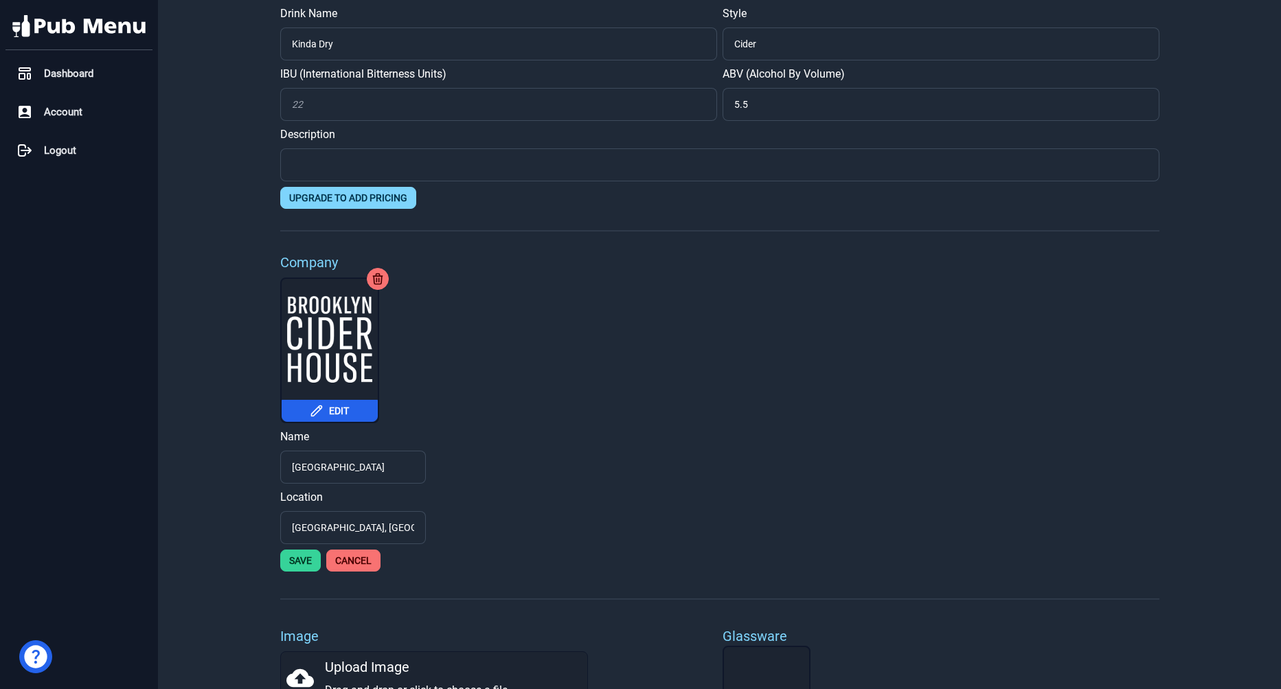
click at [303, 565] on button "Save" at bounding box center [300, 561] width 41 height 22
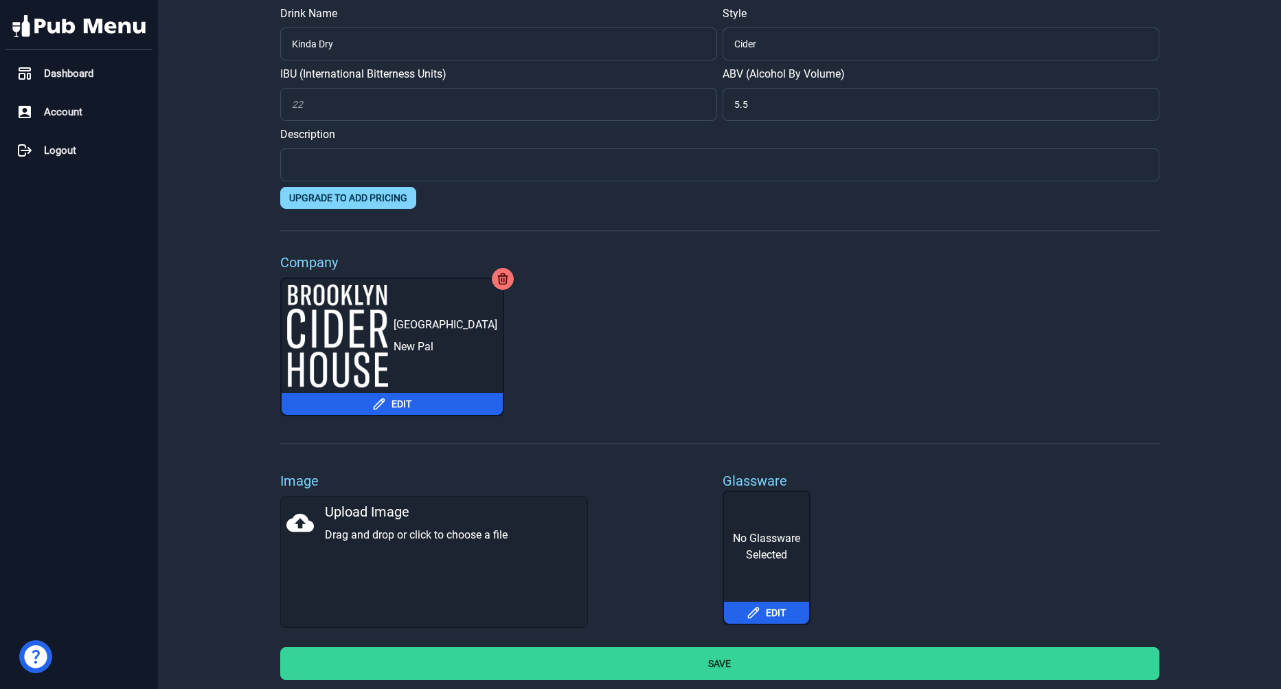
drag, startPoint x: 391, startPoint y: 327, endPoint x: 495, endPoint y: 355, distance: 107.5
click at [495, 355] on div "[GEOGRAPHIC_DATA] [GEOGRAPHIC_DATA]" at bounding box center [392, 336] width 221 height 114
click at [696, 669] on button "Save" at bounding box center [719, 663] width 879 height 33
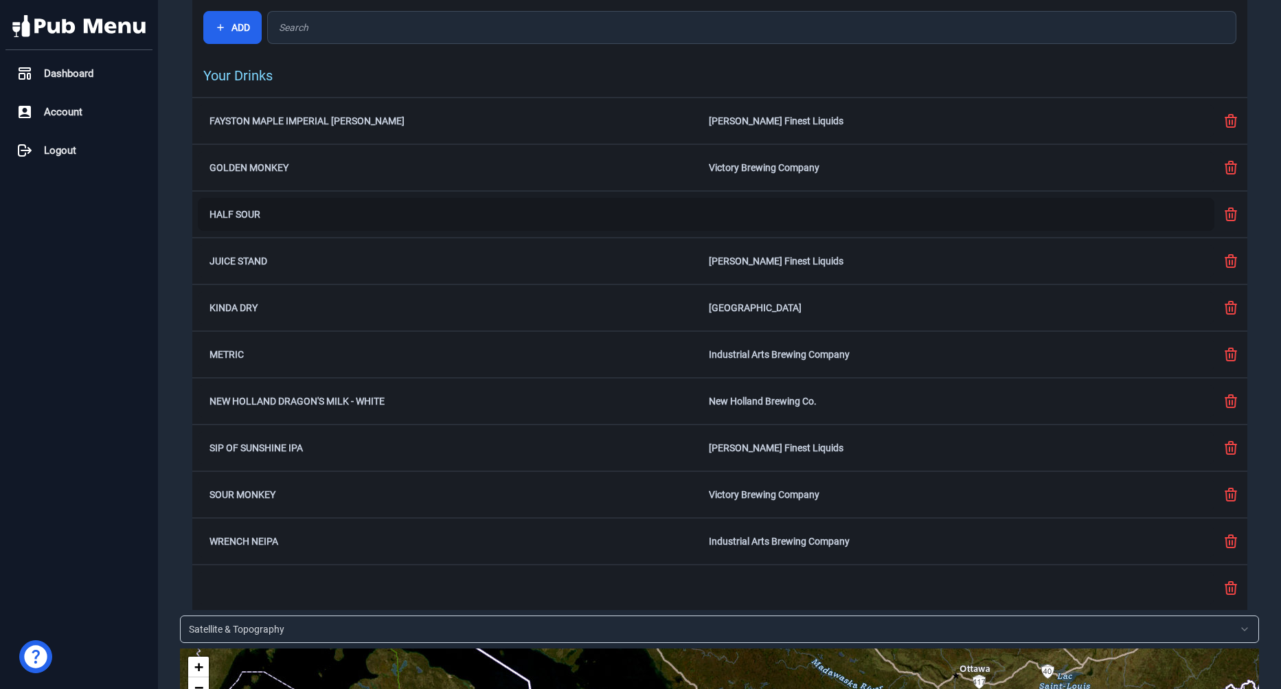
click at [302, 222] on div "Half Sour" at bounding box center [706, 214] width 1017 height 33
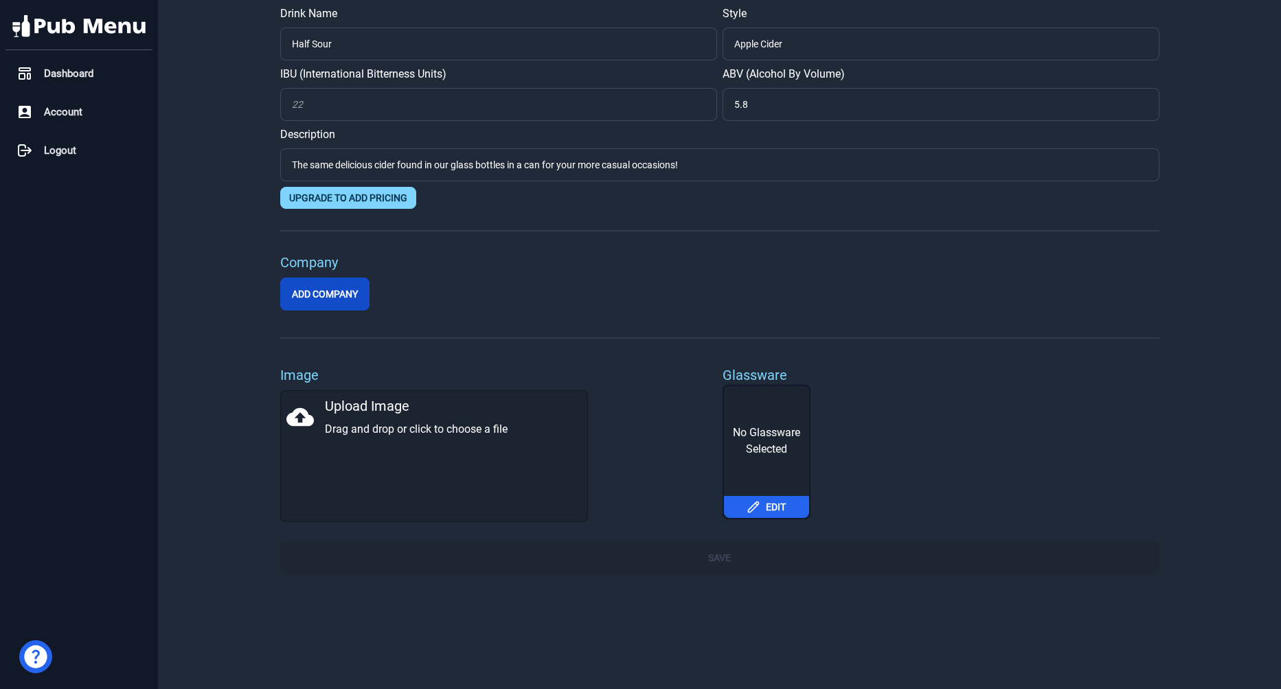
click at [305, 289] on button "Add Company" at bounding box center [324, 294] width 89 height 33
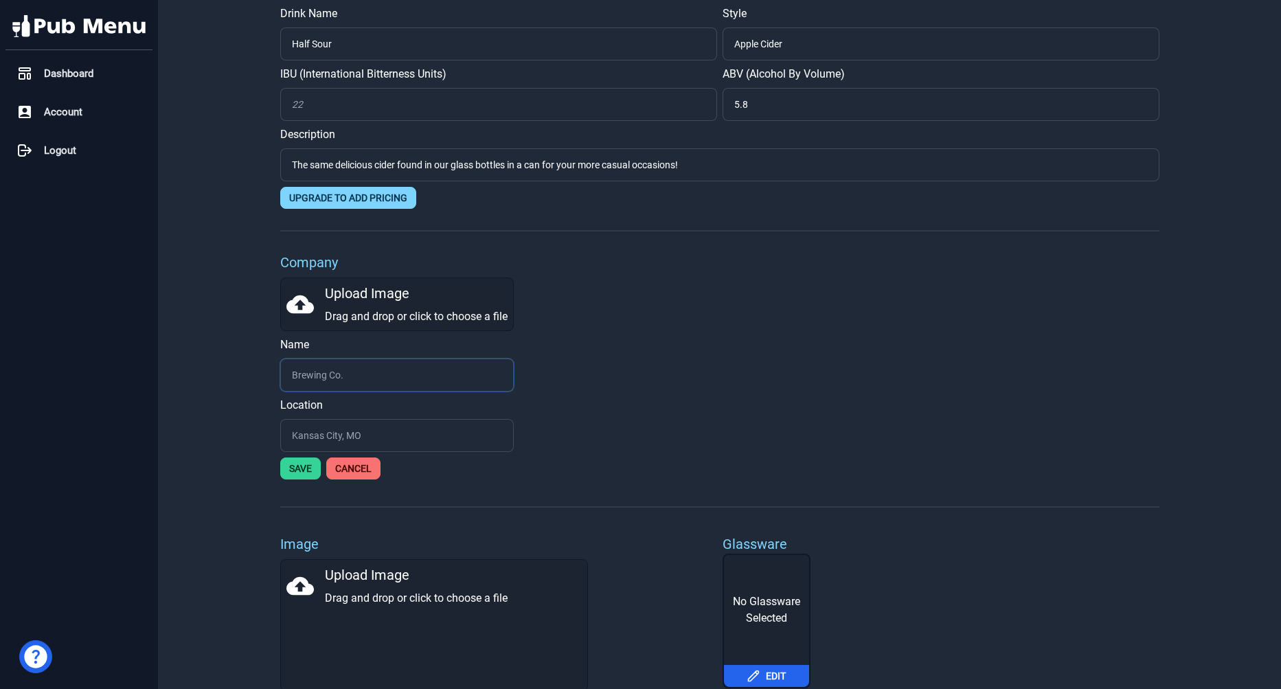
click at [326, 361] on input "text" at bounding box center [397, 375] width 234 height 33
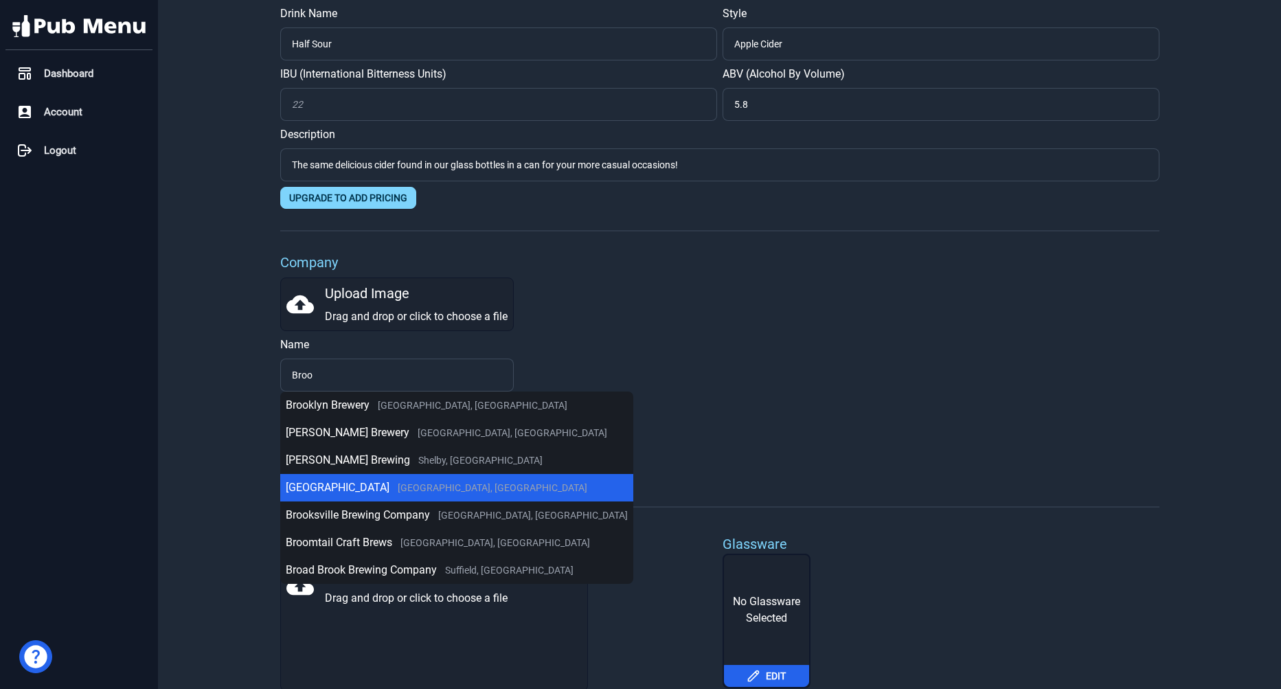
click at [430, 483] on span "[GEOGRAPHIC_DATA], [GEOGRAPHIC_DATA]" at bounding box center [493, 487] width 190 height 11
type input "[GEOGRAPHIC_DATA]"
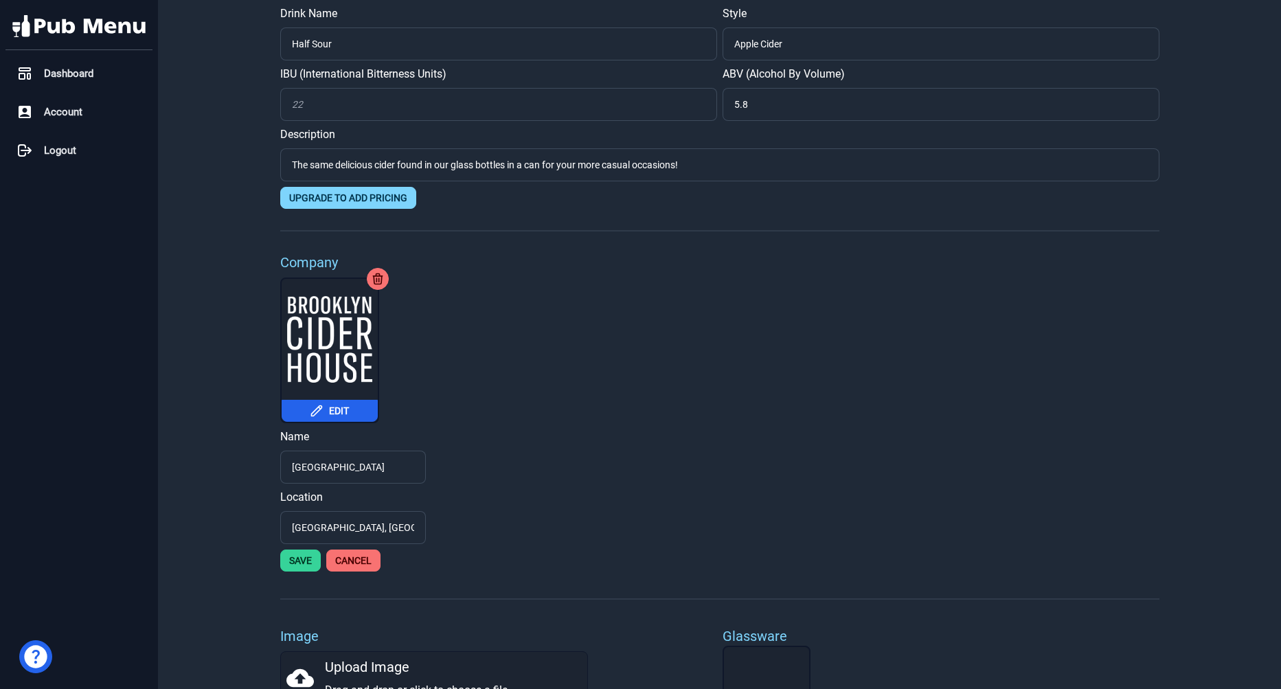
click at [291, 569] on button "Save" at bounding box center [300, 561] width 41 height 22
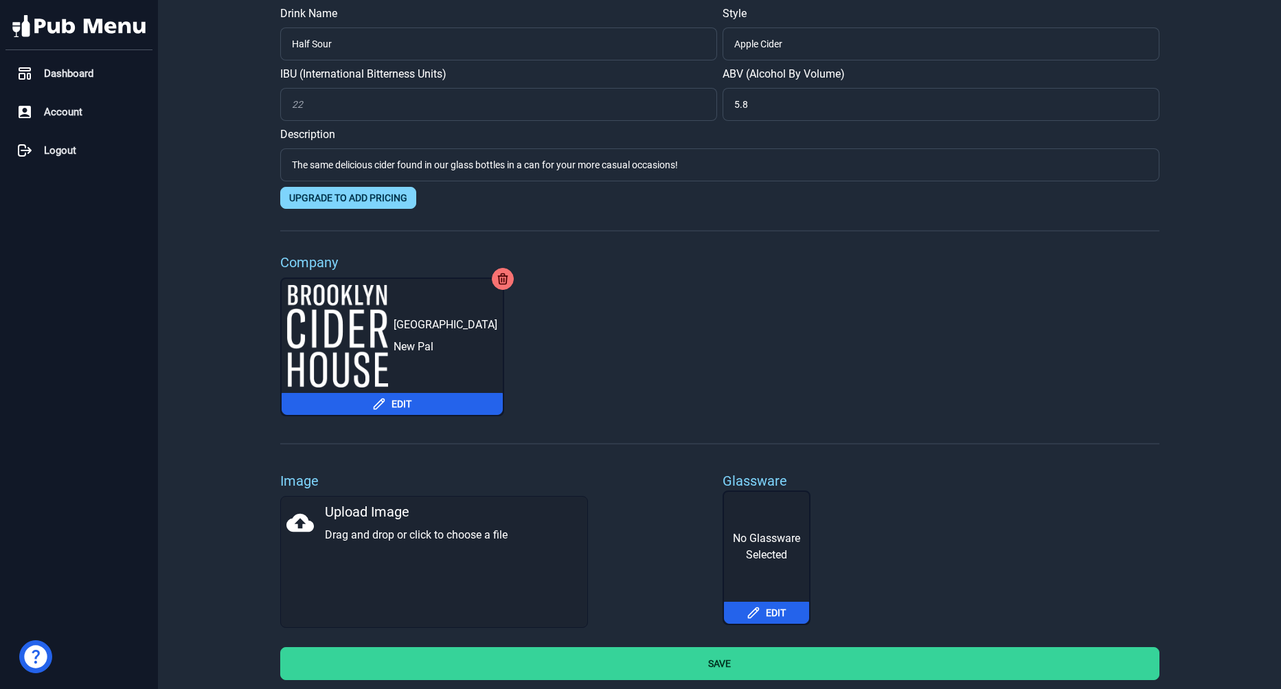
click at [749, 670] on button "Save" at bounding box center [719, 663] width 879 height 33
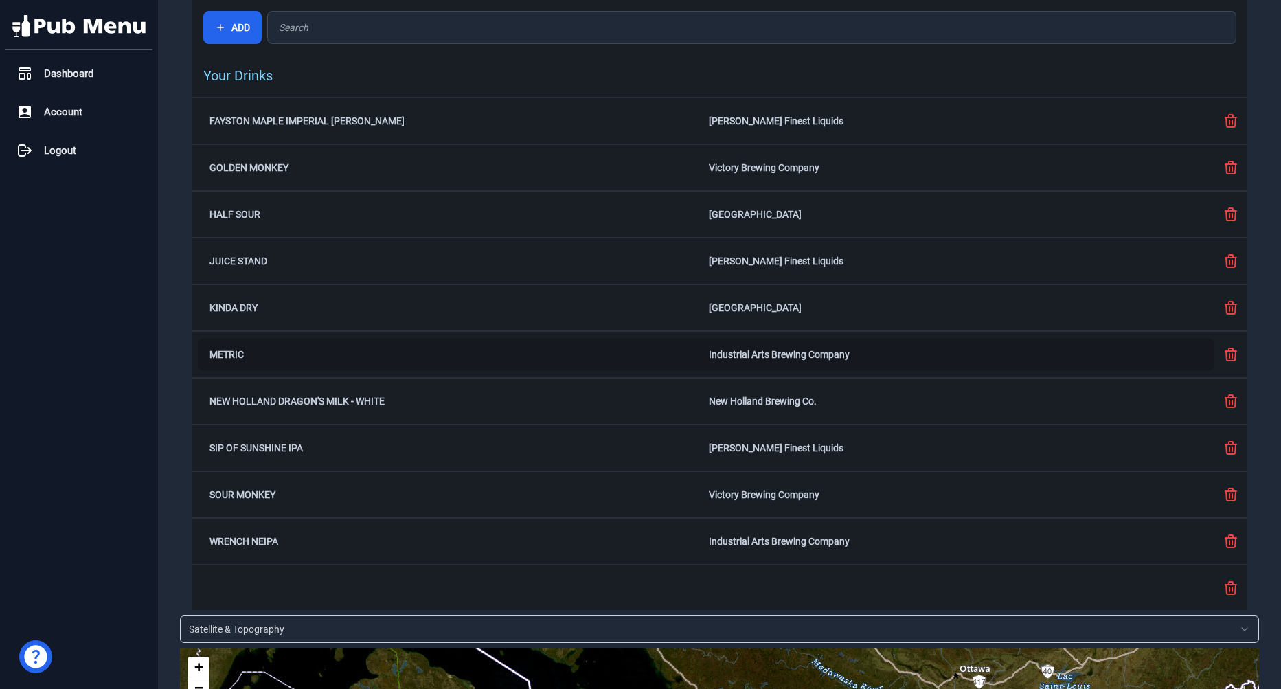
click at [357, 361] on div "Metric Industrial Arts Brewing Company" at bounding box center [706, 354] width 1017 height 33
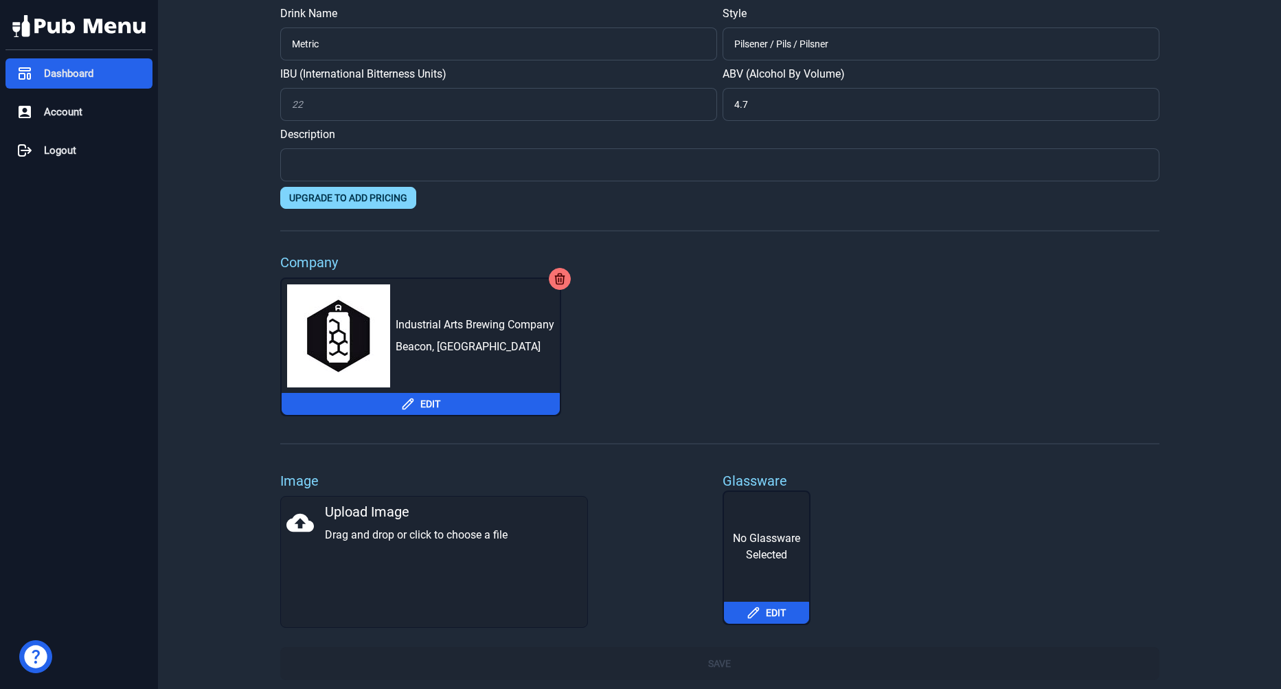
click at [126, 82] on div "Dashboard" at bounding box center [78, 73] width 147 height 30
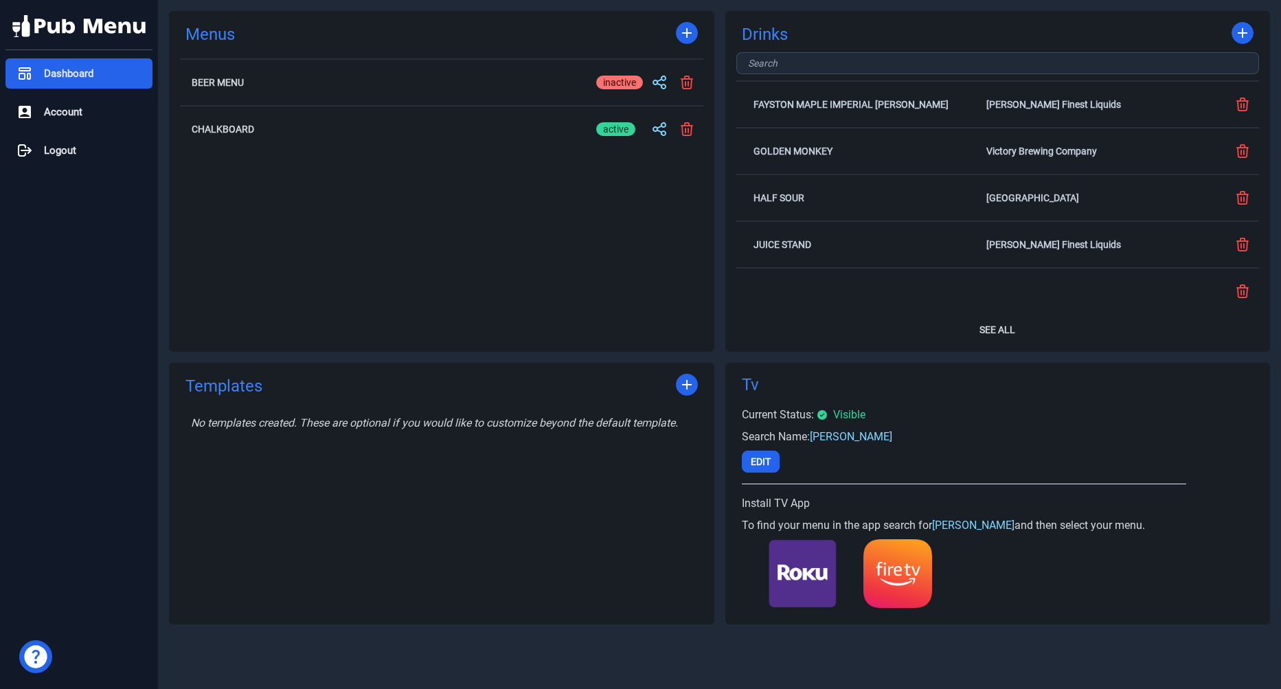
click at [1041, 345] on div "Drinks Fayston Maple Imperial [PERSON_NAME] [PERSON_NAME] Finest Liquids Golden…" at bounding box center [997, 181] width 545 height 341
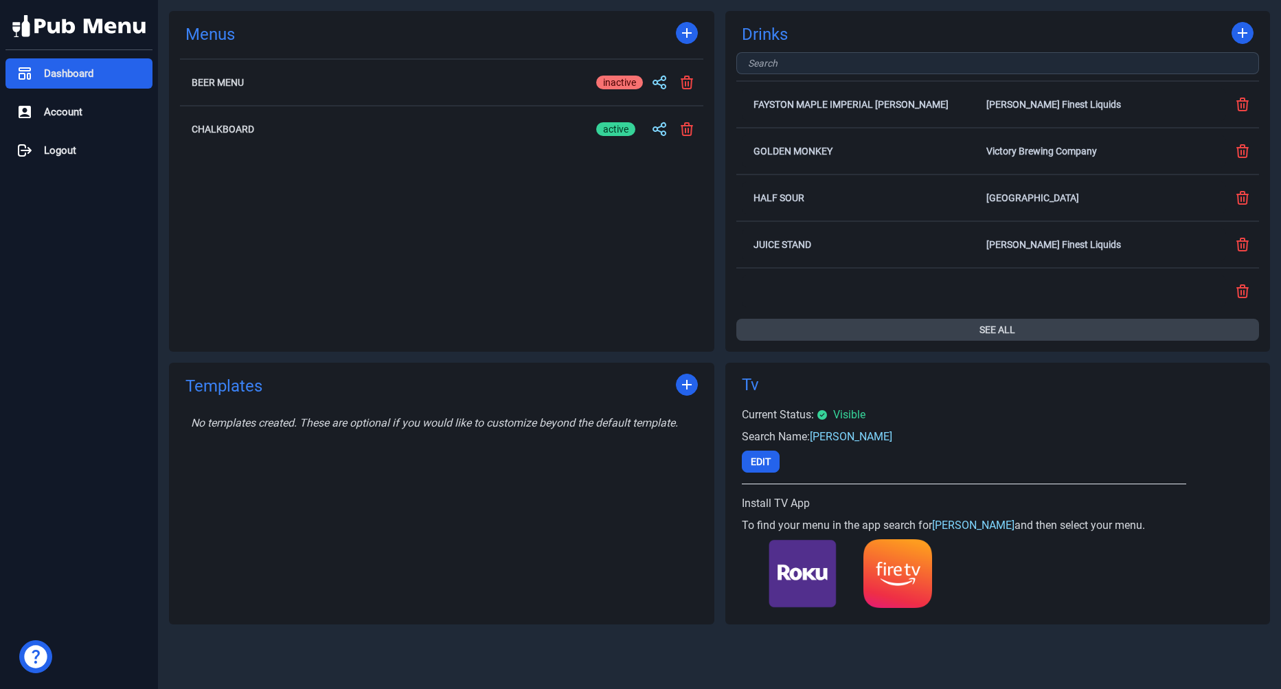
click at [985, 324] on button "See All" at bounding box center [997, 330] width 523 height 22
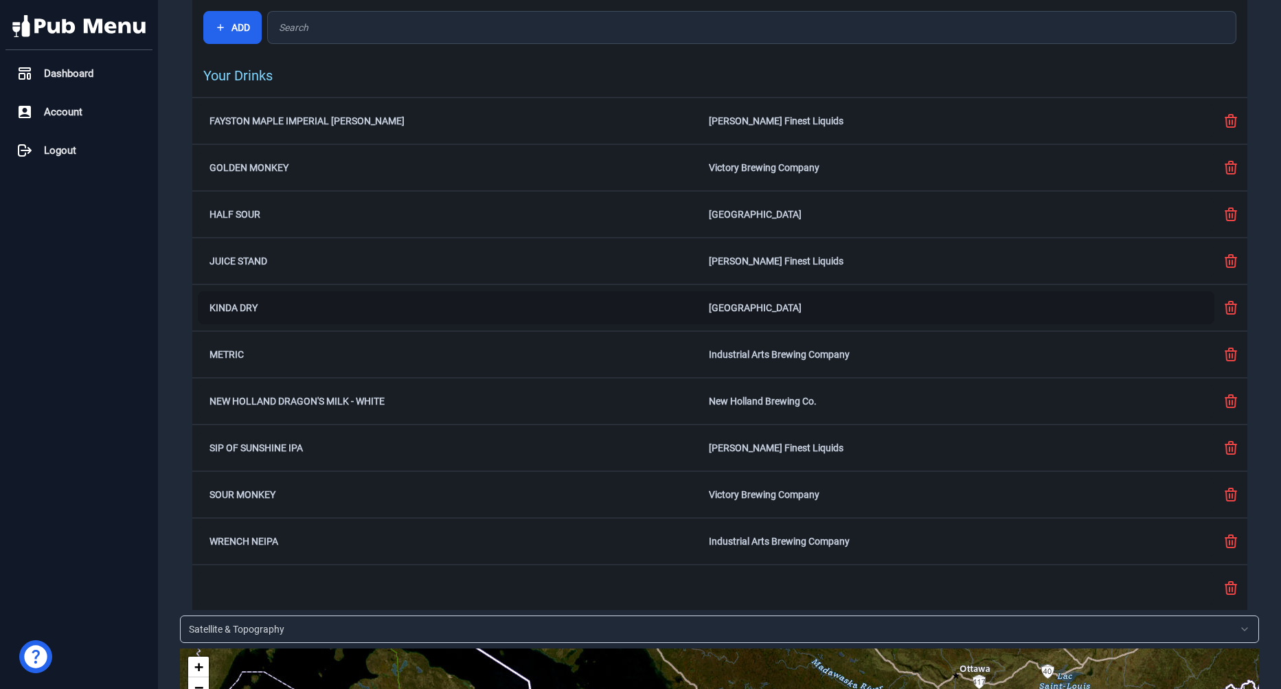
click at [788, 317] on div "Kinda Dry Brooklyn Cider House" at bounding box center [706, 307] width 1017 height 33
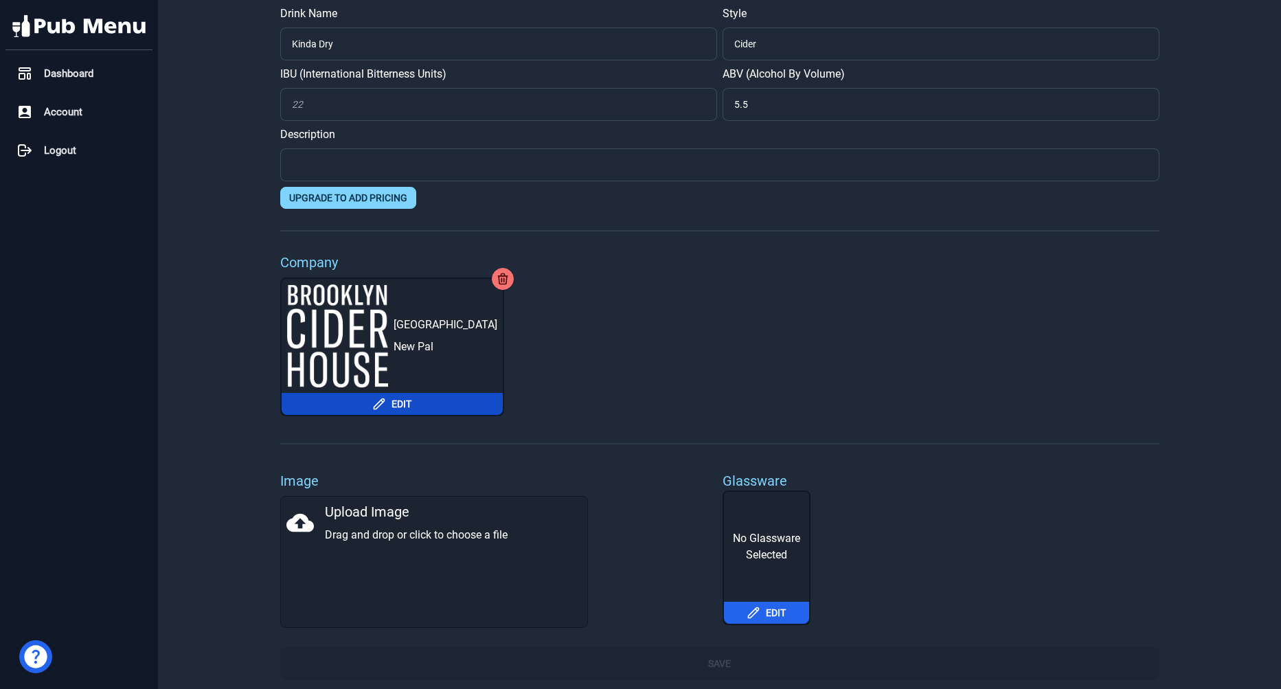
click at [461, 411] on button "Edit" at bounding box center [392, 404] width 221 height 22
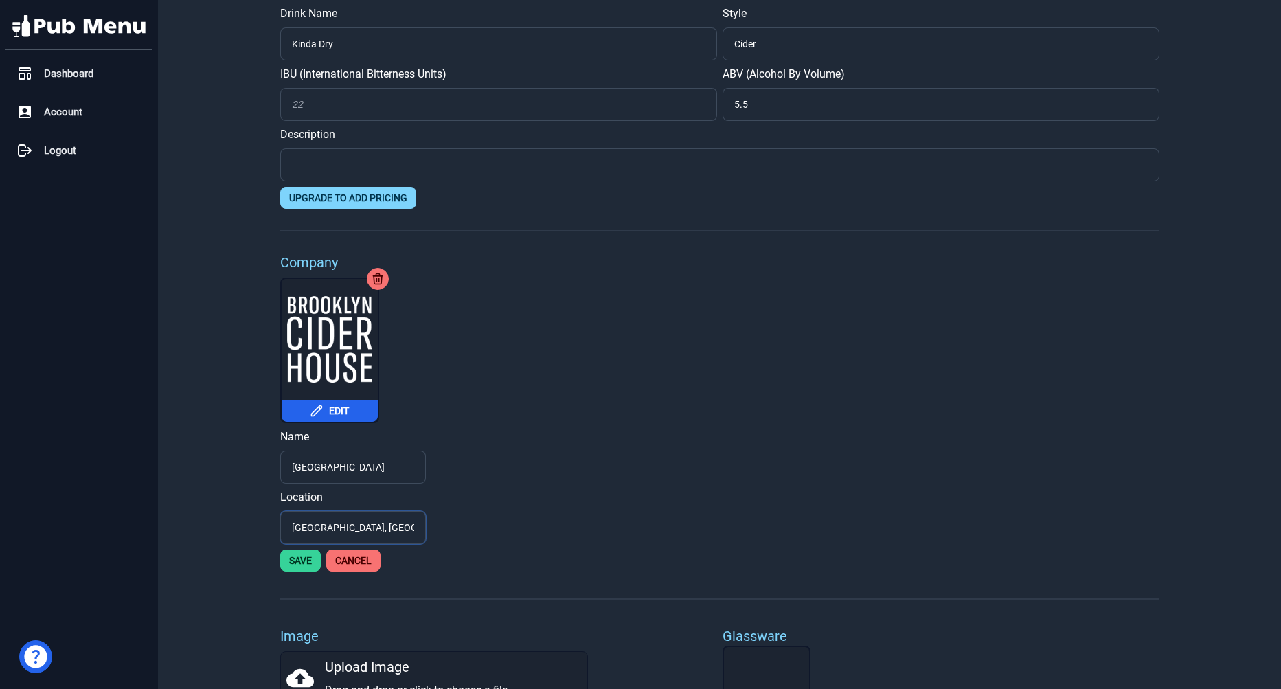
click at [368, 522] on input "[GEOGRAPHIC_DATA], [GEOGRAPHIC_DATA]" at bounding box center [353, 527] width 146 height 33
click at [318, 565] on div "[GEOGRAPHIC_DATA] , [GEOGRAPHIC_DATA]" at bounding box center [318, 558] width 65 height 16
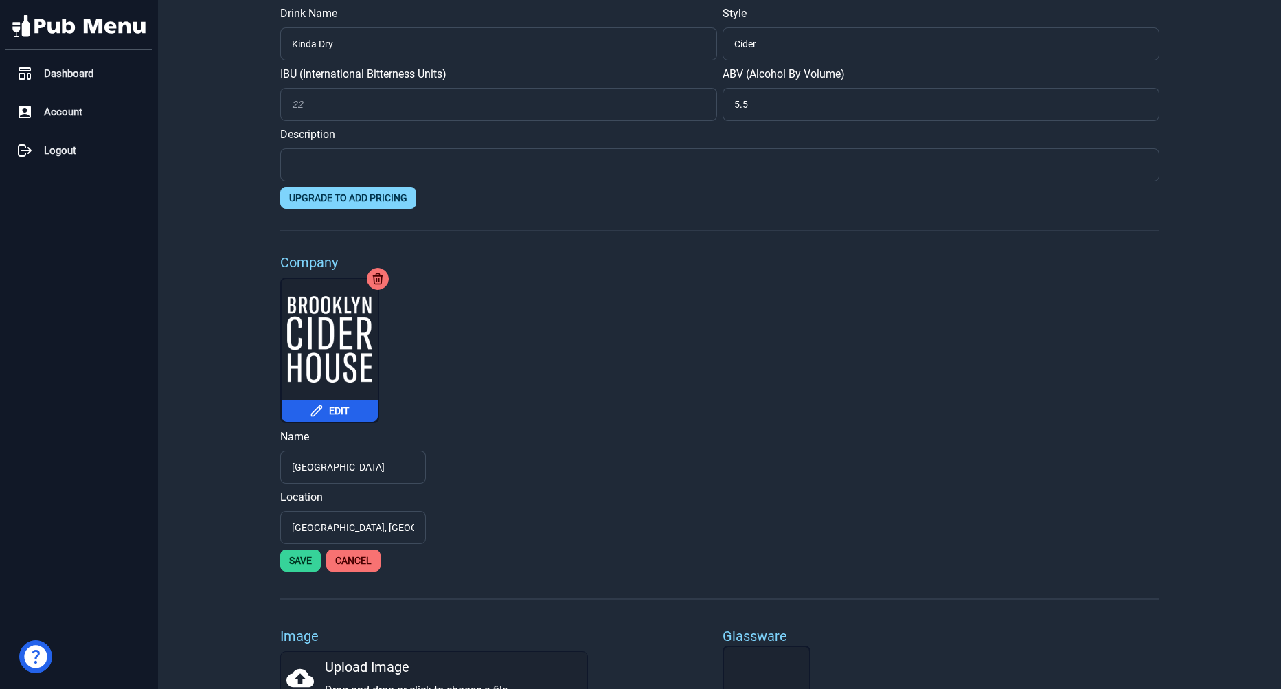
click at [415, 497] on label "Location" at bounding box center [353, 497] width 146 height 16
click at [415, 511] on input "[GEOGRAPHIC_DATA], [GEOGRAPHIC_DATA]" at bounding box center [353, 527] width 146 height 33
type input "[GEOGRAPHIC_DATA], [GEOGRAPHIC_DATA]"
click at [293, 563] on button "Save" at bounding box center [300, 561] width 41 height 22
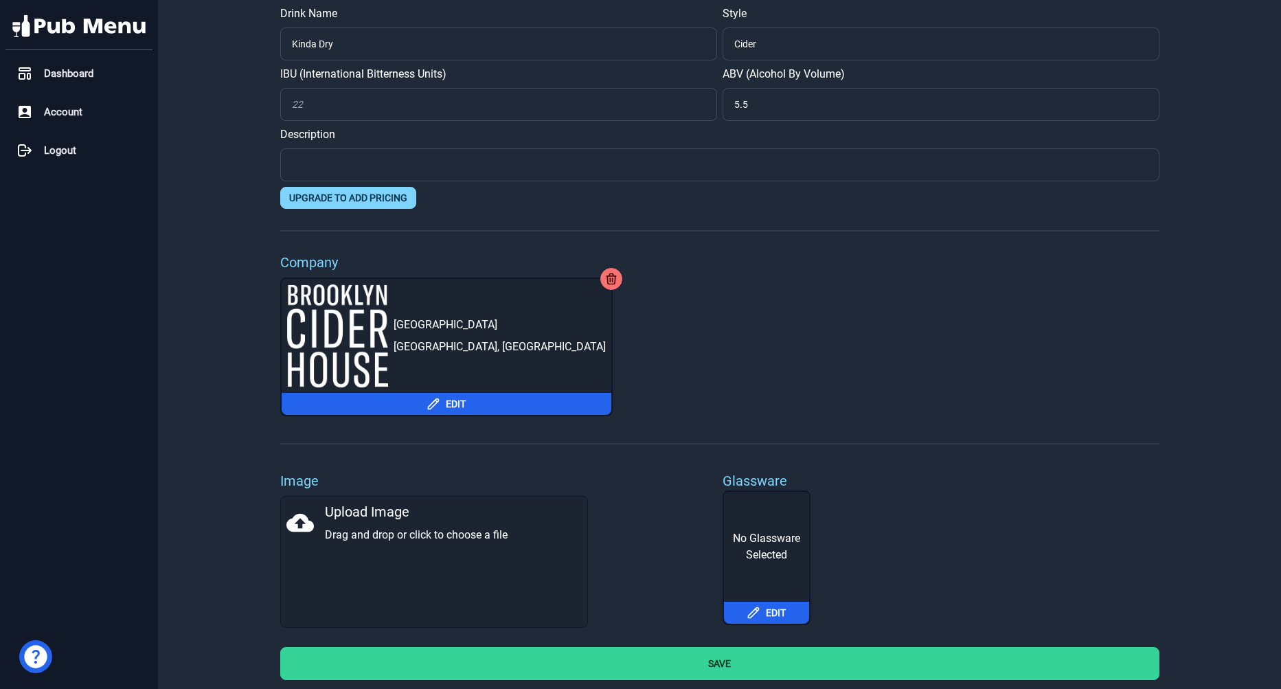
click at [701, 669] on button "Save" at bounding box center [719, 663] width 879 height 33
